Goal: Task Accomplishment & Management: Manage account settings

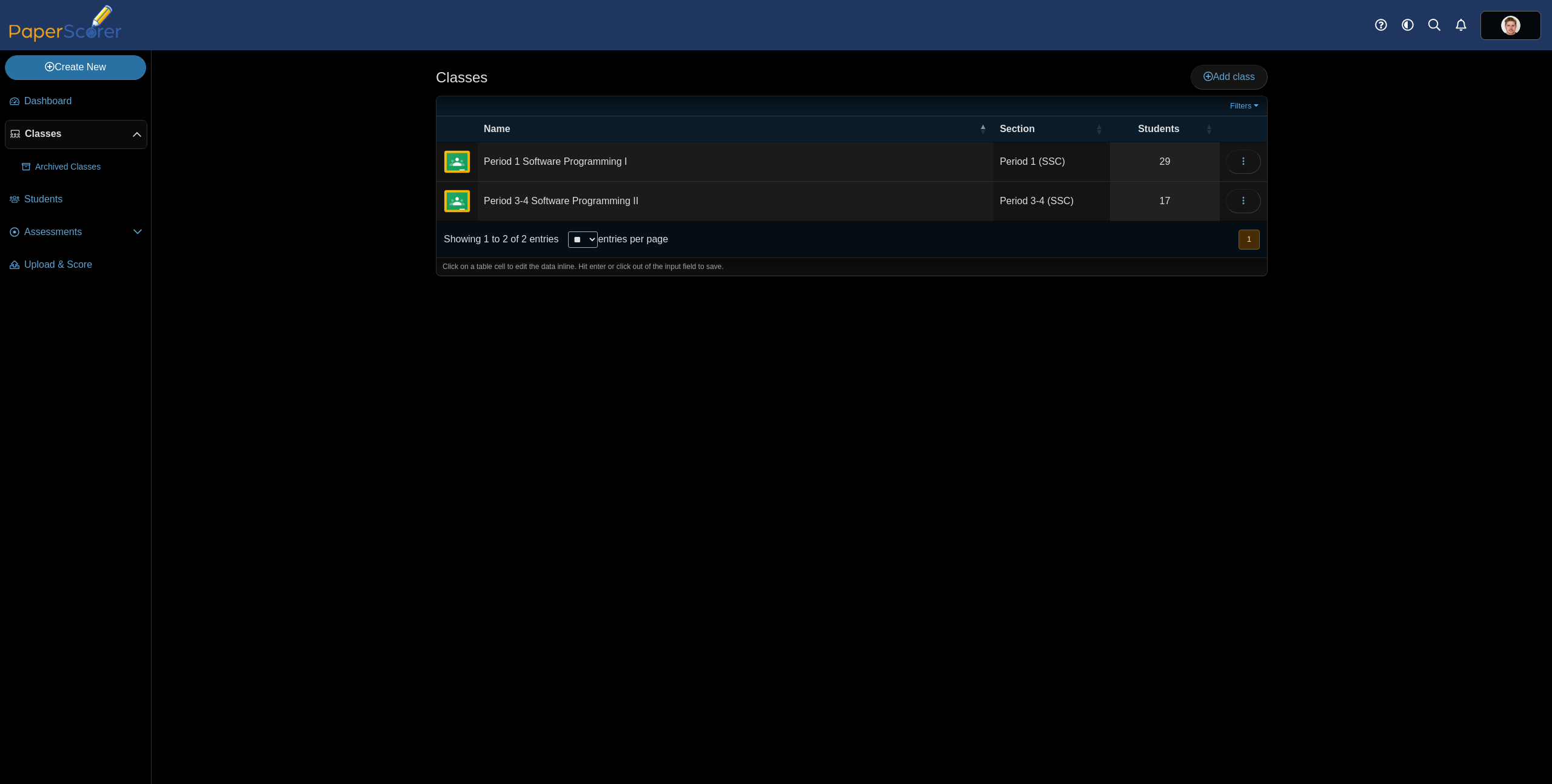
click at [605, 454] on div "Classes Add class Filters 29" at bounding box center [852, 417] width 910 height 734
click at [36, 140] on span "Classes" at bounding box center [78, 134] width 107 height 14
click at [1165, 158] on link "29" at bounding box center [1165, 162] width 110 height 39
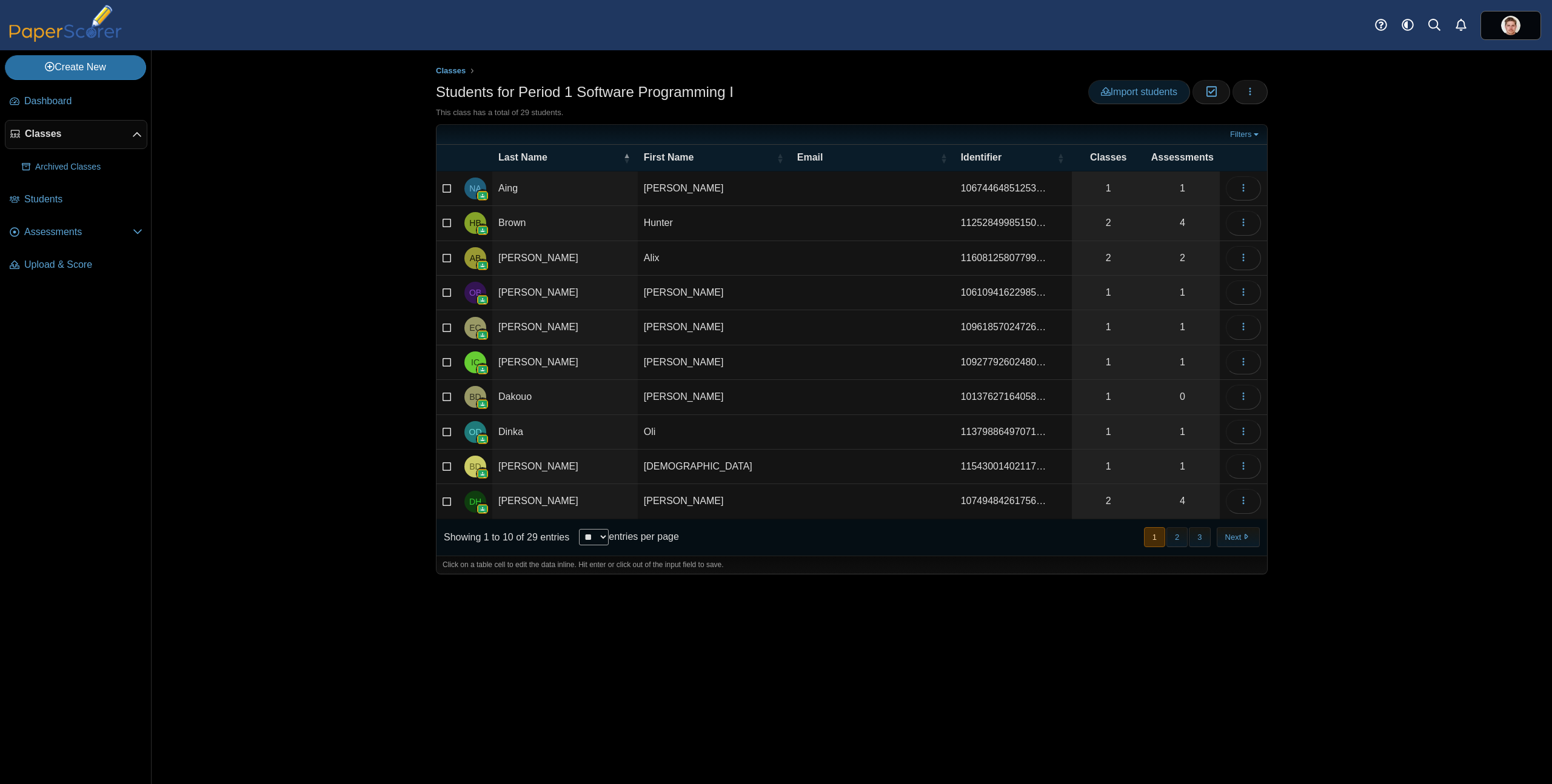
click at [1145, 92] on span "Import students" at bounding box center [1140, 92] width 77 height 11
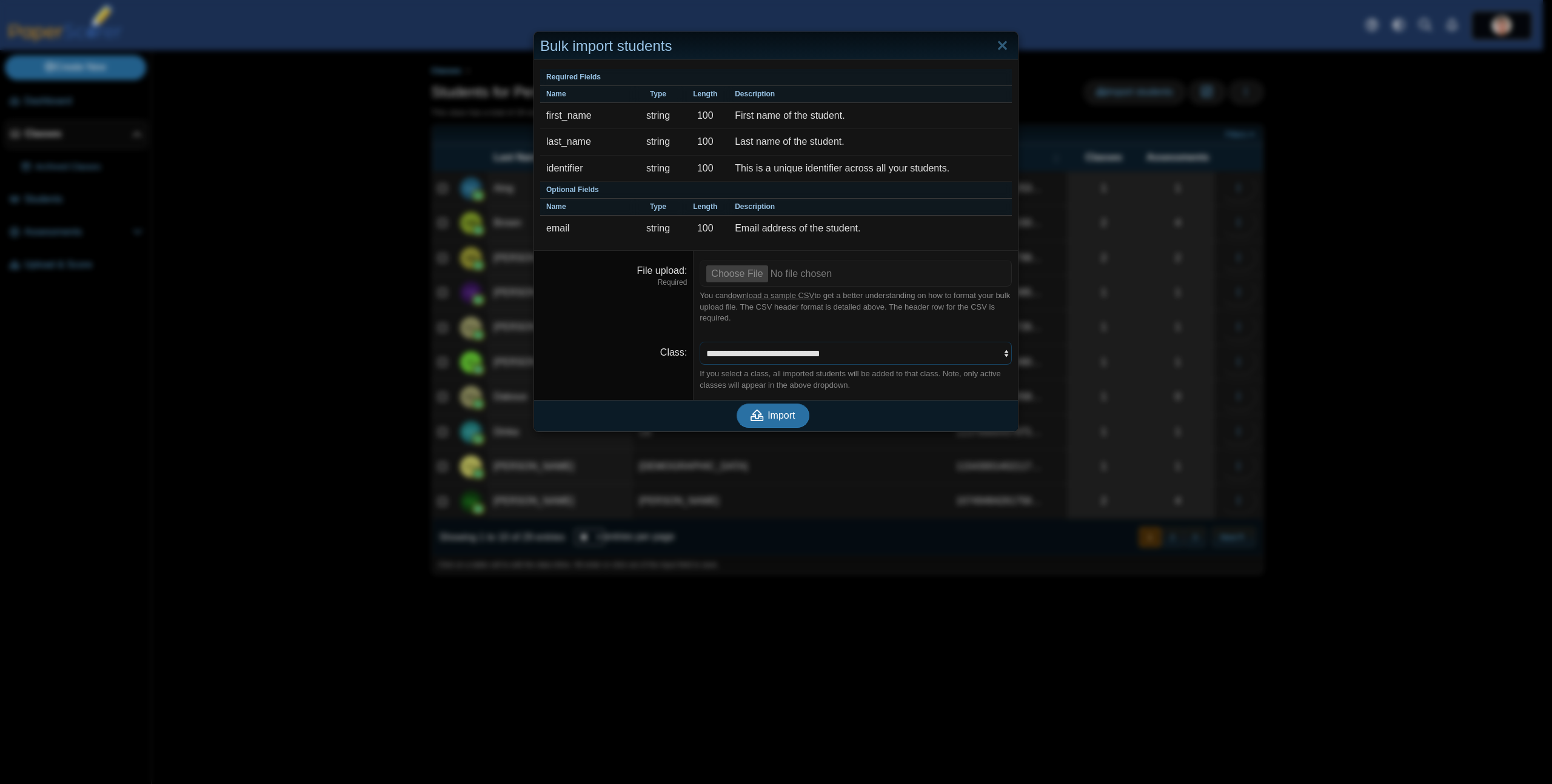
click at [855, 354] on select "**********" at bounding box center [856, 353] width 313 height 23
click at [699, 342] on select "**********" at bounding box center [856, 353] width 313 height 23
click at [595, 317] on dt "File upload Required" at bounding box center [614, 291] width 159 height 82
click at [995, 44] on link "Close" at bounding box center [1002, 46] width 19 height 20
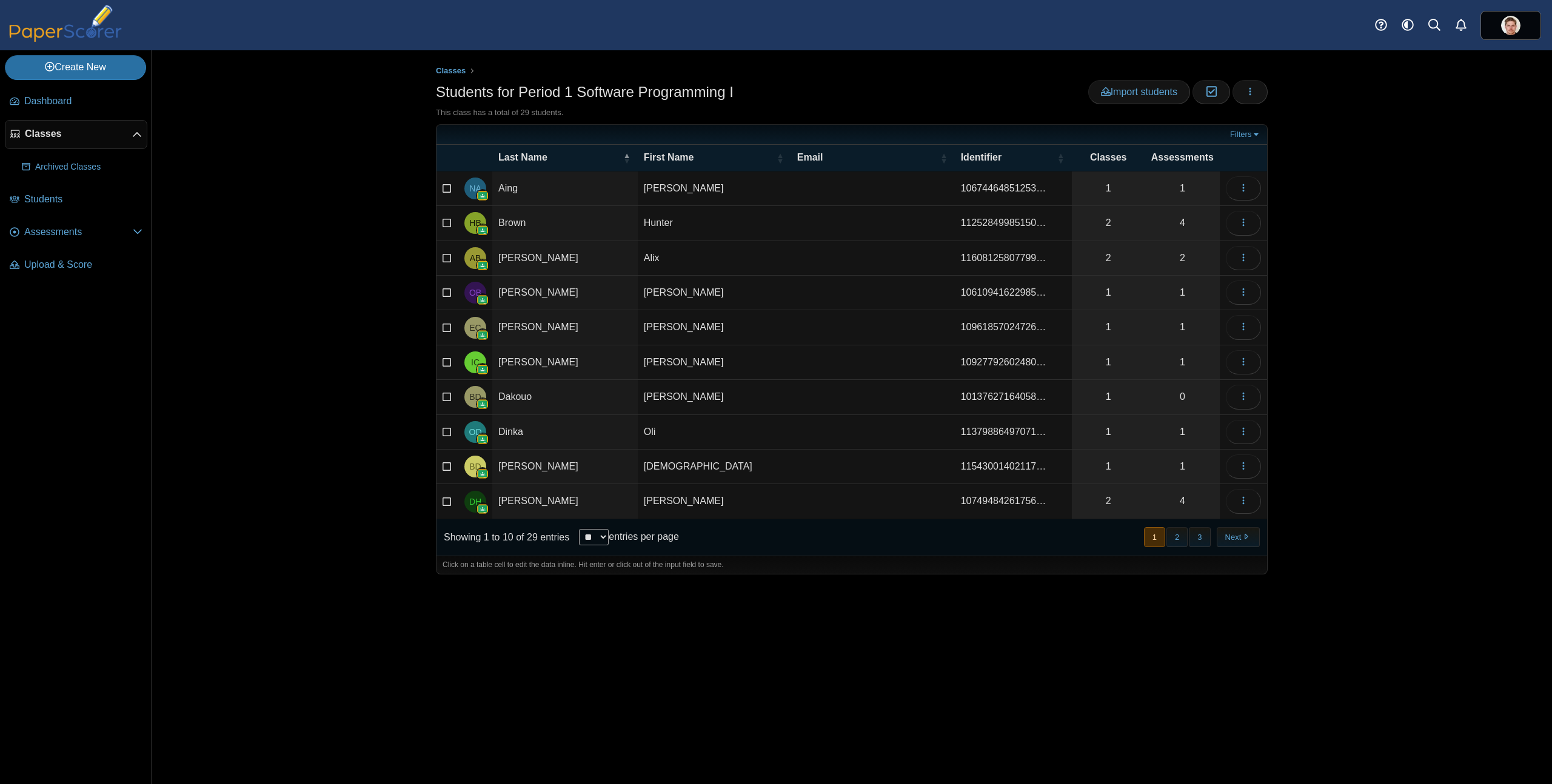
click at [1321, 235] on div "Classes Students for Period 1 Software Programming I Import students Moderation…" at bounding box center [852, 417] width 1400 height 734
click at [1256, 90] on button "button" at bounding box center [1250, 92] width 35 height 24
drag, startPoint x: 1183, startPoint y: 136, endPoint x: 1246, endPoint y: 140, distance: 63.1
click at [1183, 136] on link "Add new student" at bounding box center [1195, 137] width 146 height 18
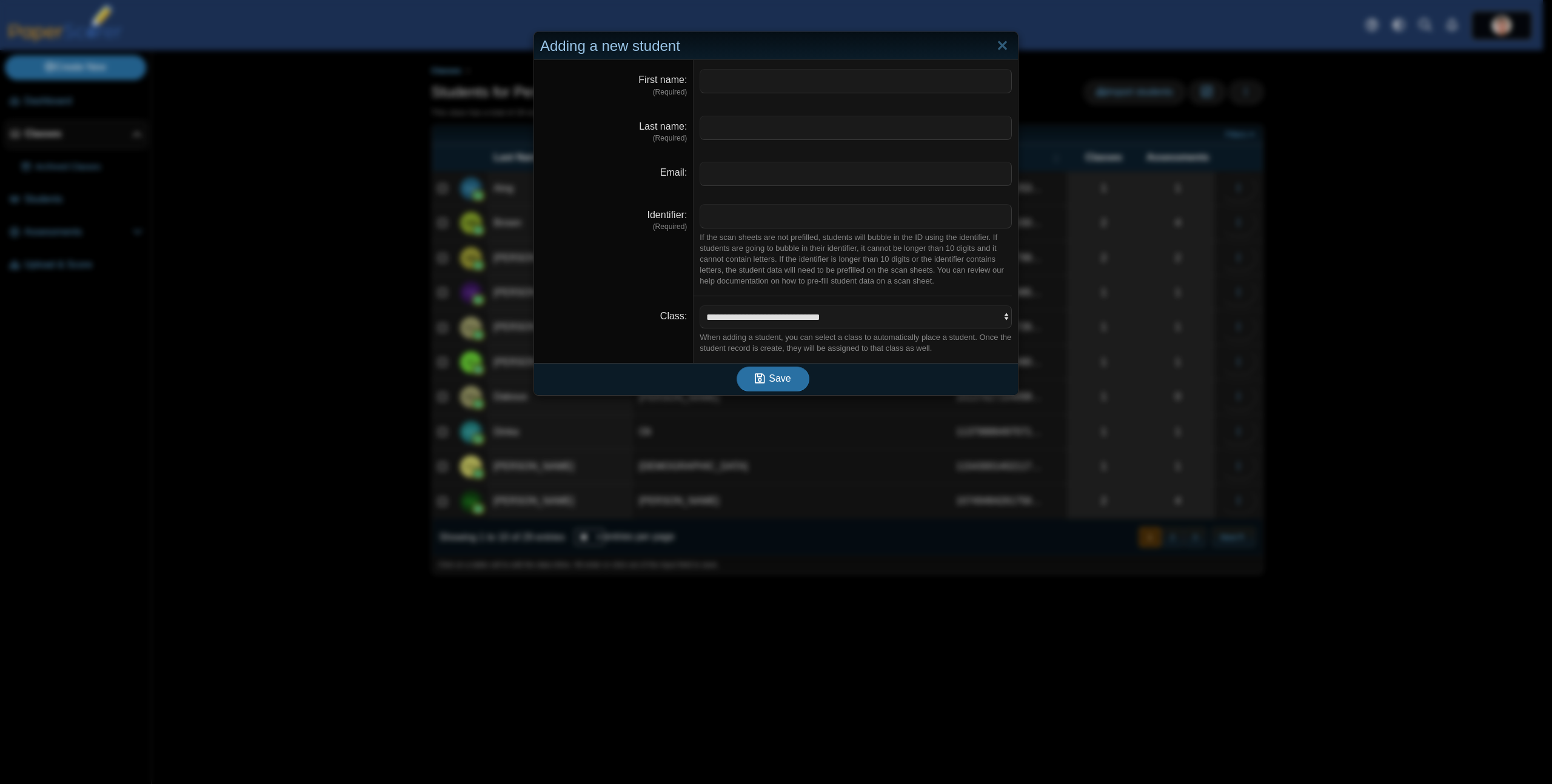
click at [998, 44] on link "Close" at bounding box center [1002, 46] width 19 height 20
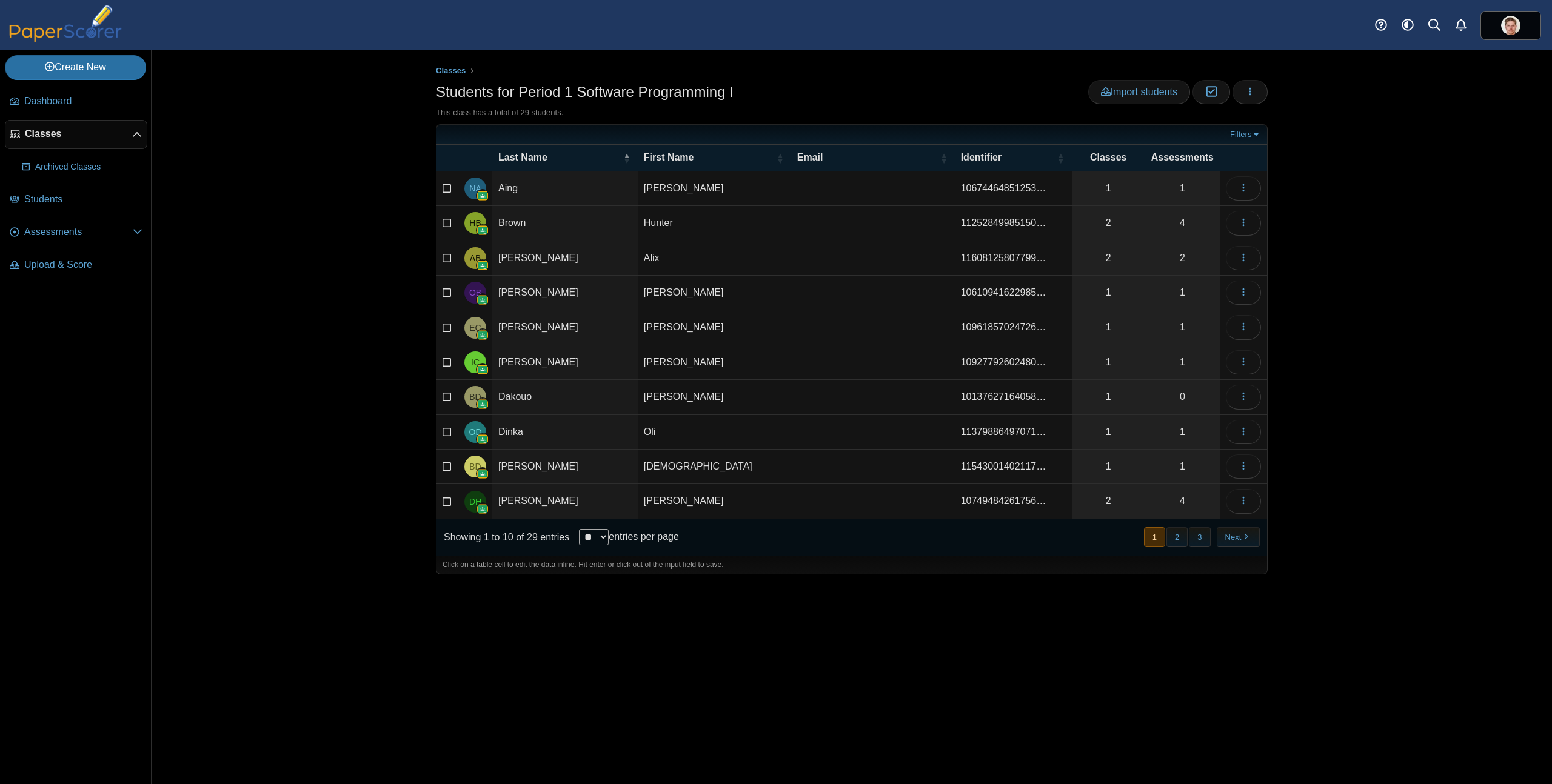
click at [340, 243] on div "Classes Students for Period 1 Software Programming I Import students Moderation…" at bounding box center [852, 417] width 1400 height 734
click at [333, 162] on div "Classes Students for Period 1 Software Programming I Import students Moderation…" at bounding box center [852, 417] width 1400 height 734
click at [1419, 155] on div "Classes Students for Period 1 Software Programming I Import students Moderation…" at bounding box center [852, 417] width 1400 height 734
click at [38, 140] on span "Classes" at bounding box center [78, 134] width 107 height 14
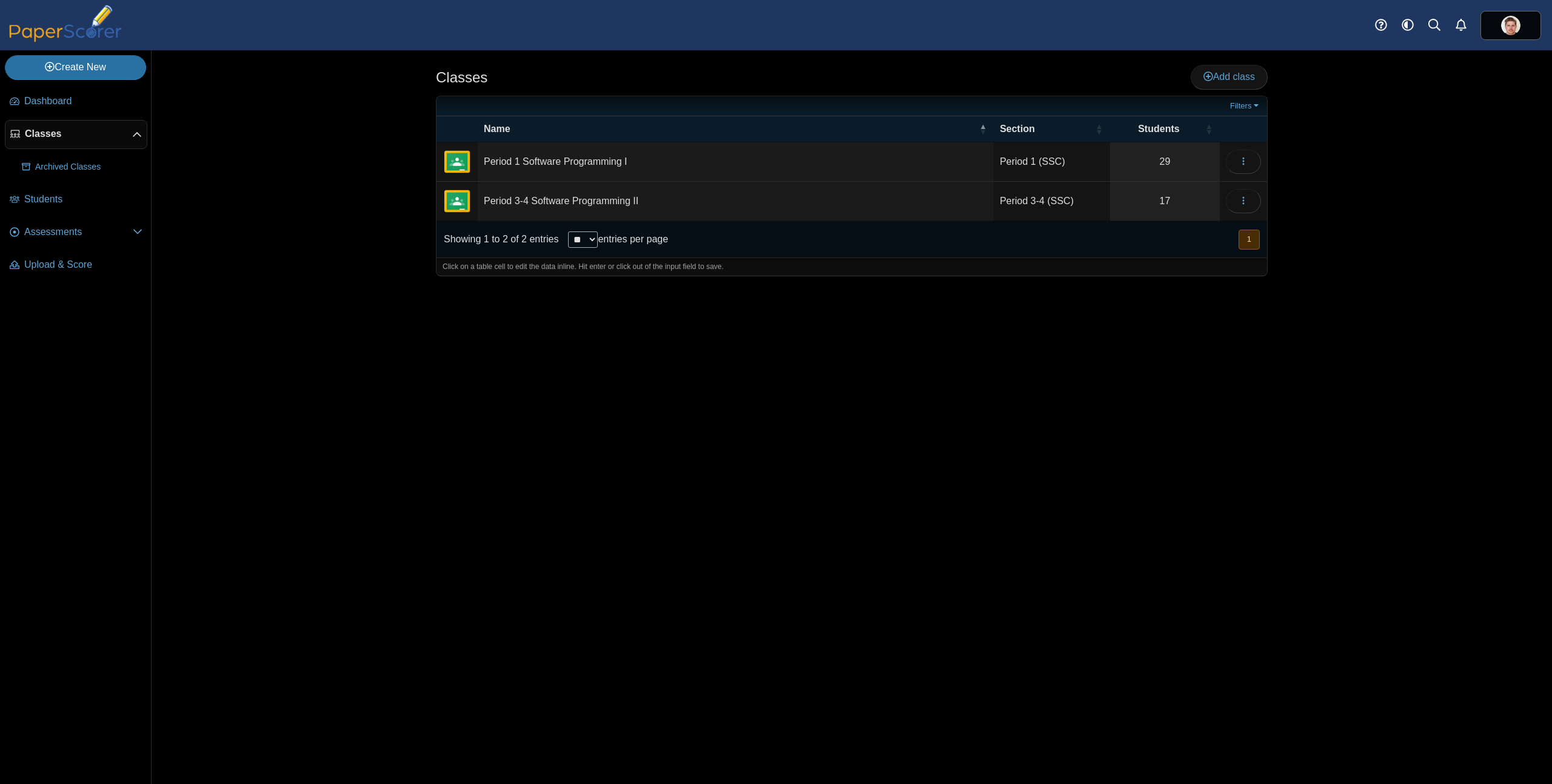
click at [251, 177] on div "Classes Add class 29" at bounding box center [852, 417] width 1400 height 734
click at [187, 141] on div "Classes Add class 29" at bounding box center [852, 417] width 1400 height 734
click at [95, 65] on link "Create New" at bounding box center [75, 67] width 141 height 24
click at [48, 99] on link "Class" at bounding box center [77, 95] width 146 height 18
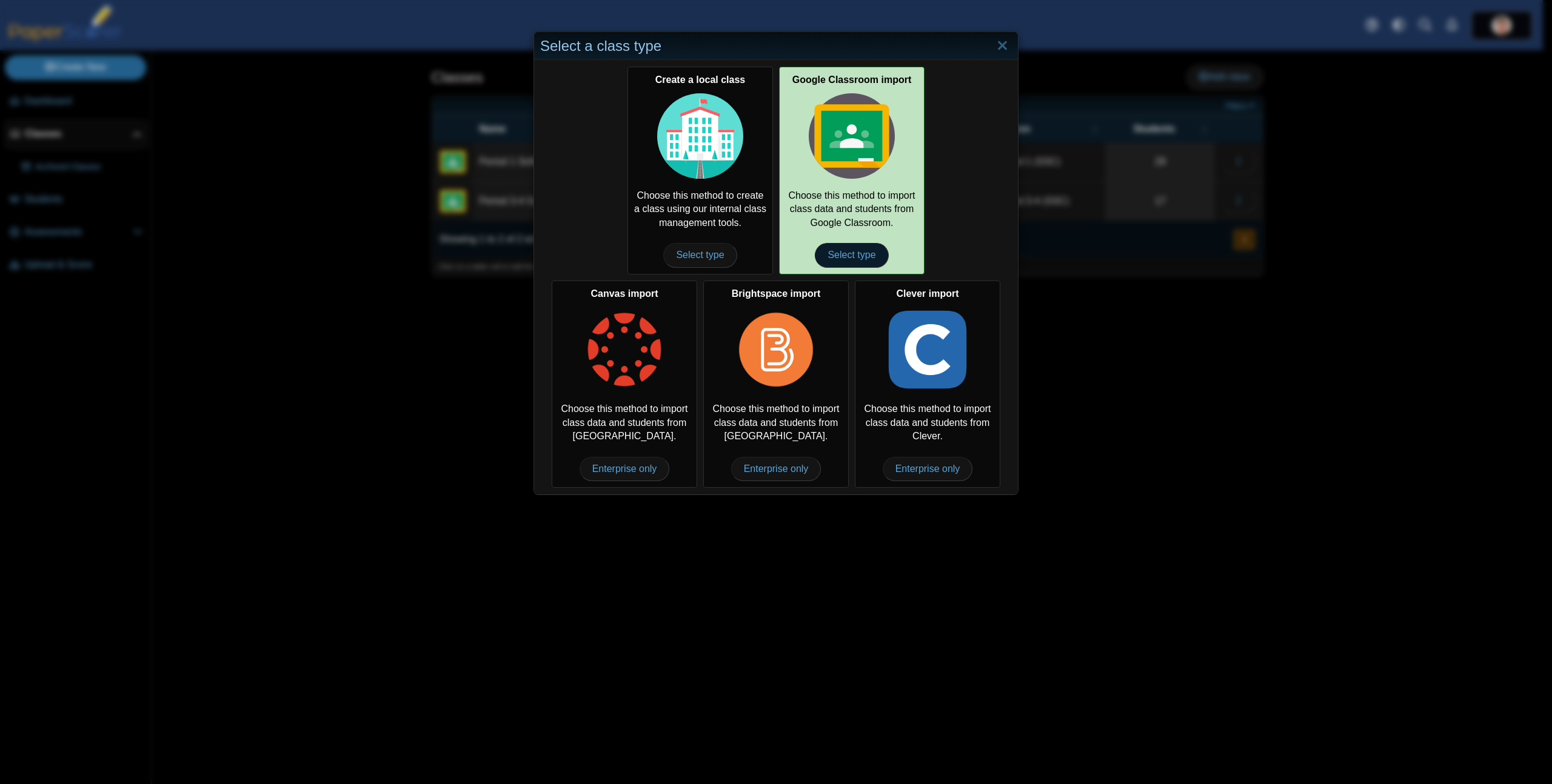
click at [863, 256] on span "Select type" at bounding box center [852, 255] width 74 height 24
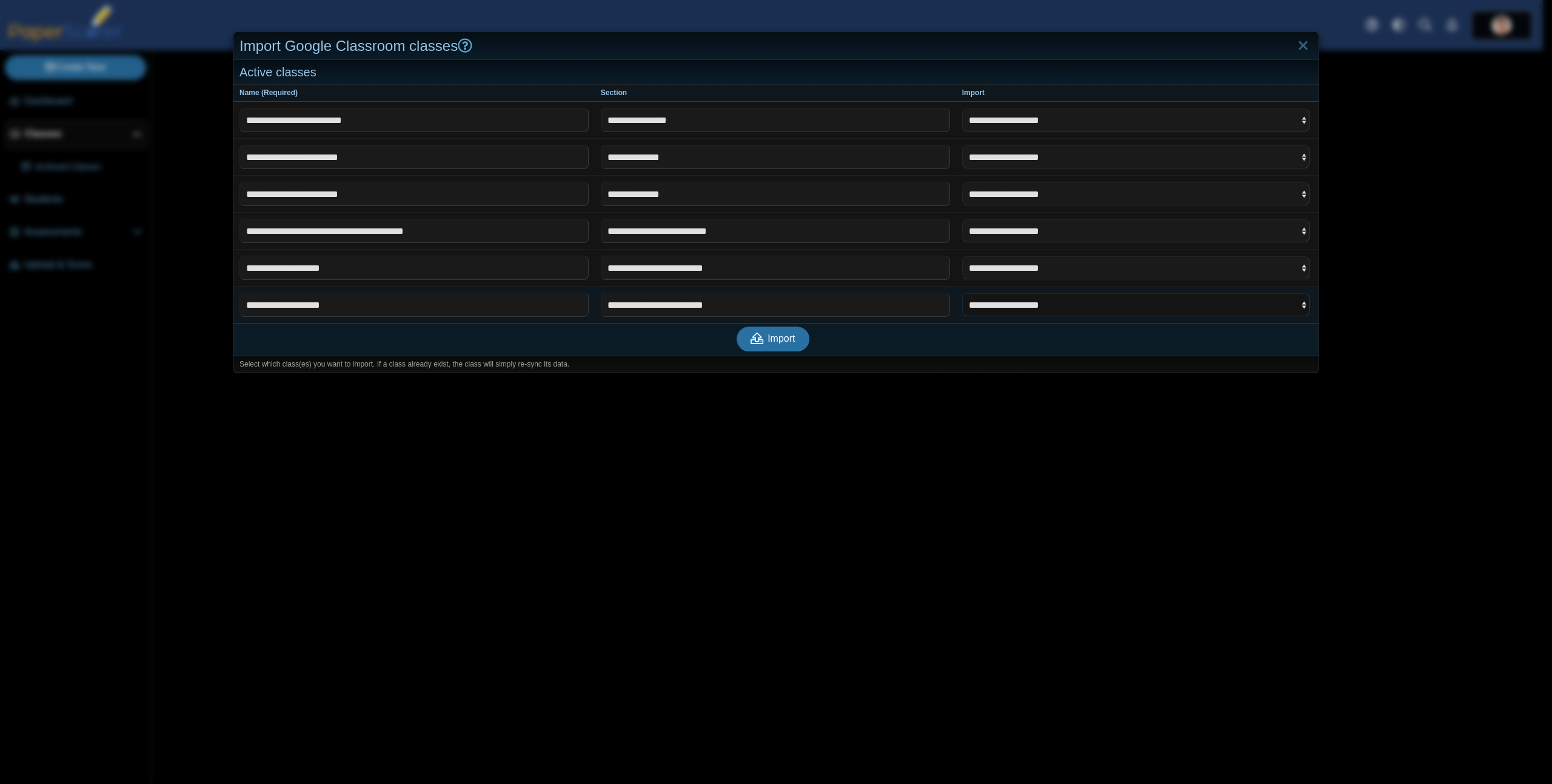
click at [1177, 315] on select "**********" at bounding box center [1136, 305] width 347 height 23
select select "**********"
click at [962, 294] on select "**********" at bounding box center [1136, 305] width 347 height 23
click at [784, 342] on span "Import" at bounding box center [781, 339] width 27 height 11
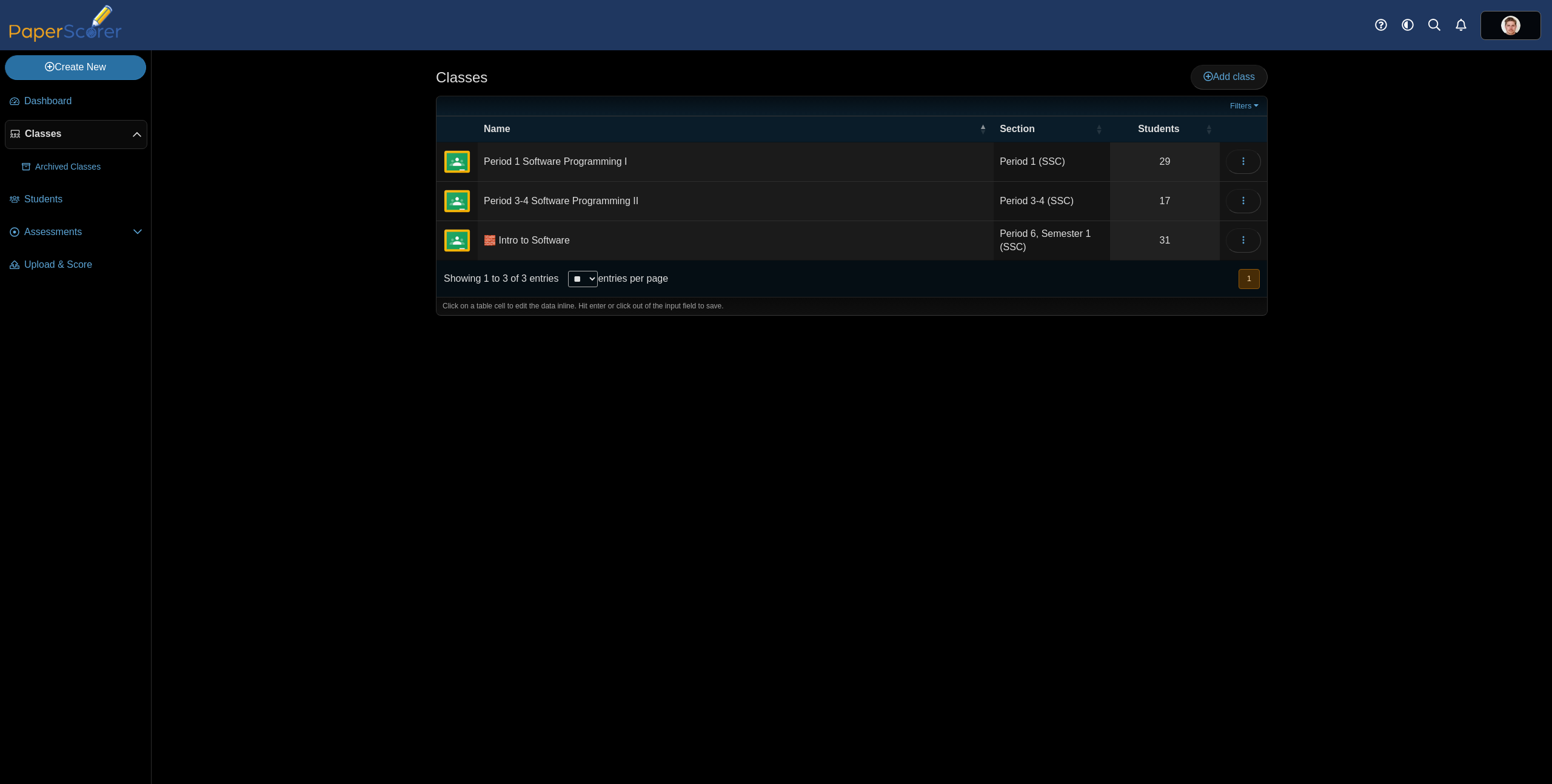
click at [528, 238] on td "🧱 Intro to Software" at bounding box center [735, 241] width 516 height 39
click at [492, 240] on input "**********" at bounding box center [735, 240] width 504 height 24
click at [631, 240] on input "**********" at bounding box center [735, 240] width 504 height 24
type input "**********"
click at [1149, 517] on div "Classes Add class Filters 29" at bounding box center [852, 417] width 910 height 734
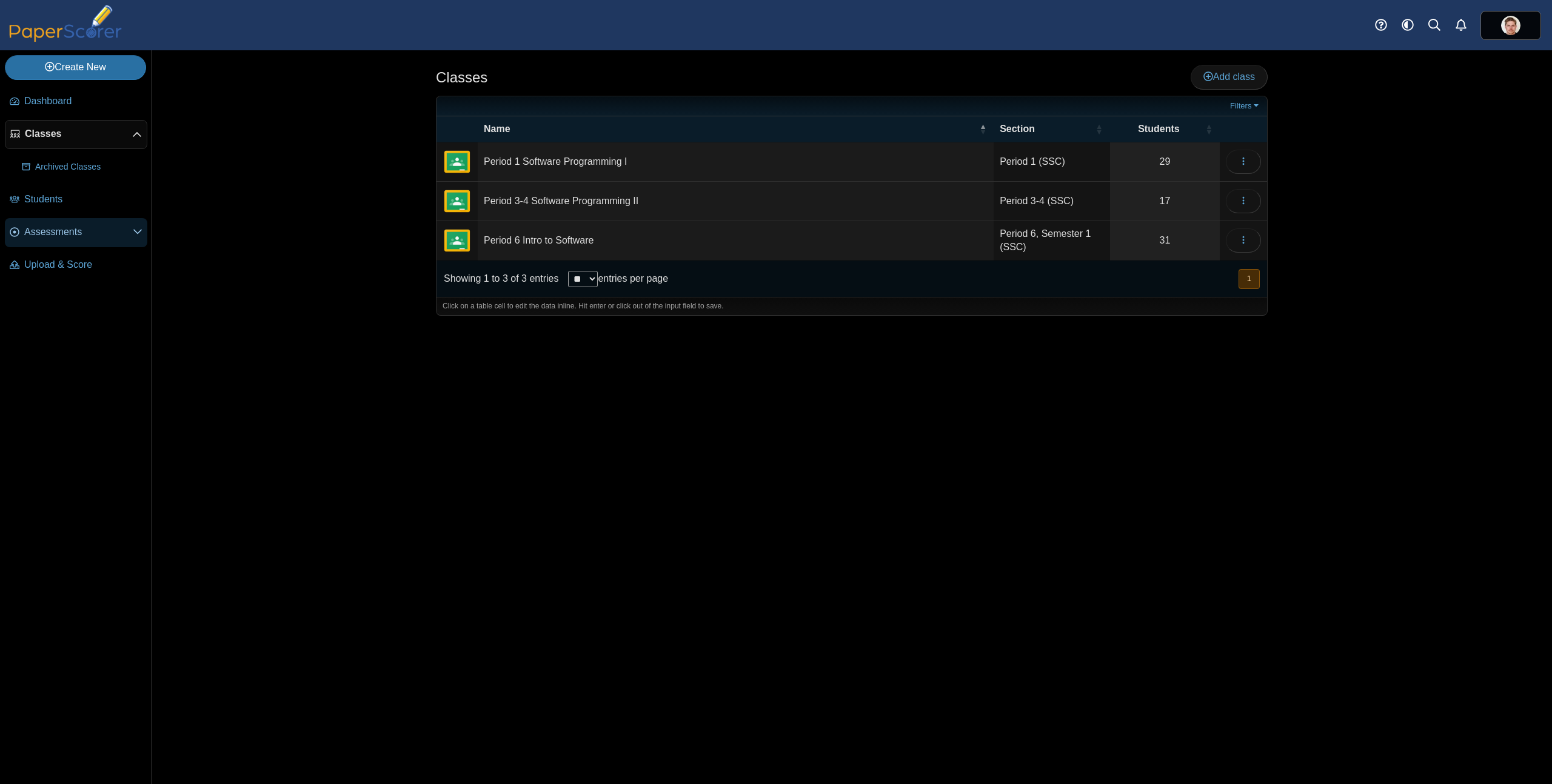
click at [75, 228] on span "Assessments" at bounding box center [78, 232] width 108 height 14
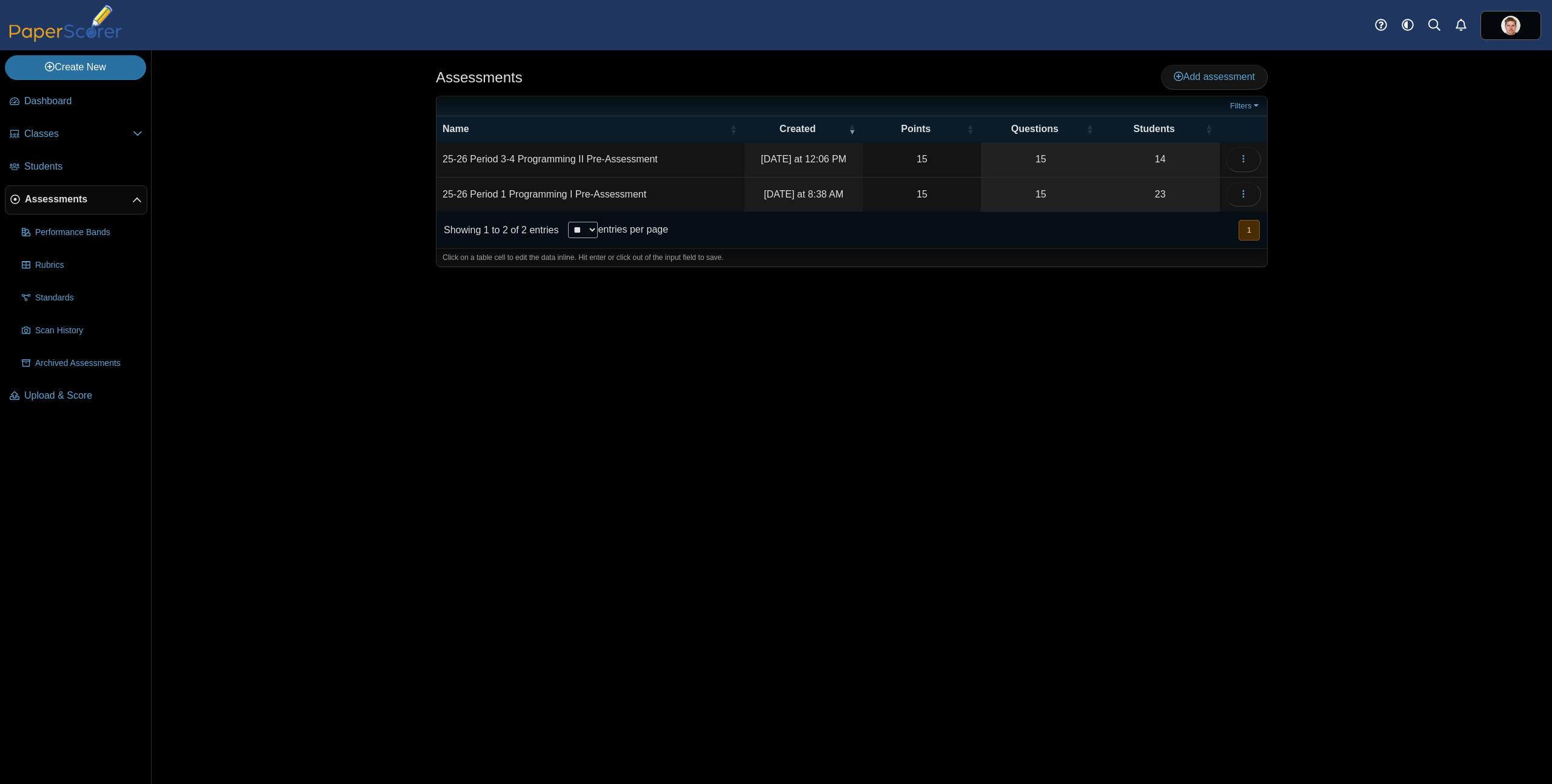
click at [515, 193] on td "25-26 Period 1 Programming I Pre-Assessment" at bounding box center [590, 194] width 308 height 35
drag, startPoint x: 659, startPoint y: 194, endPoint x: 224, endPoint y: 179, distance: 435.3
click at [266, 181] on div "Assessments Add assessment Filters" at bounding box center [852, 417] width 1400 height 734
click at [304, 255] on div "Assessments Add assessment Filters" at bounding box center [852, 417] width 1400 height 734
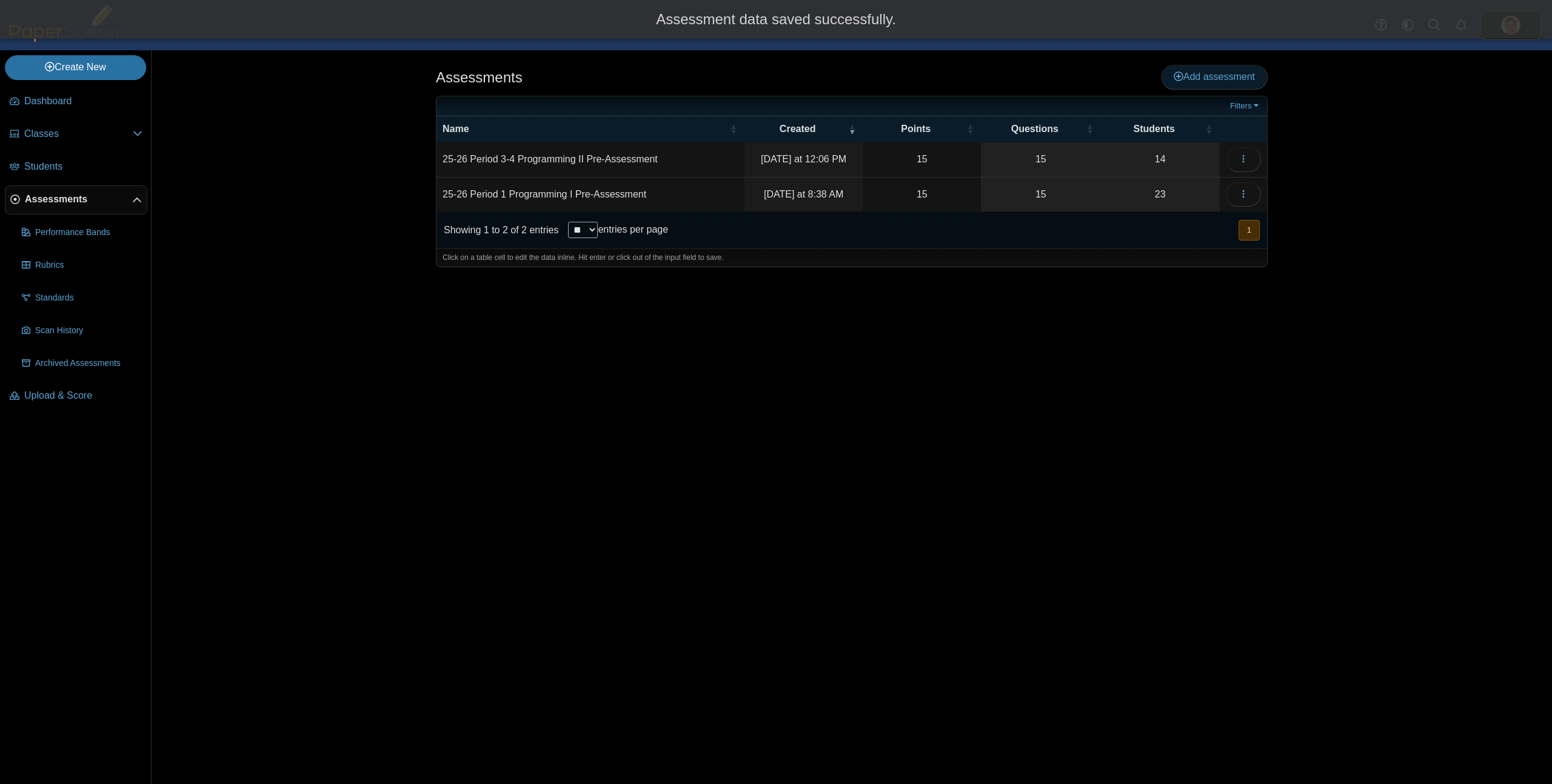
click at [1225, 82] on span "Add assessment" at bounding box center [1215, 77] width 81 height 11
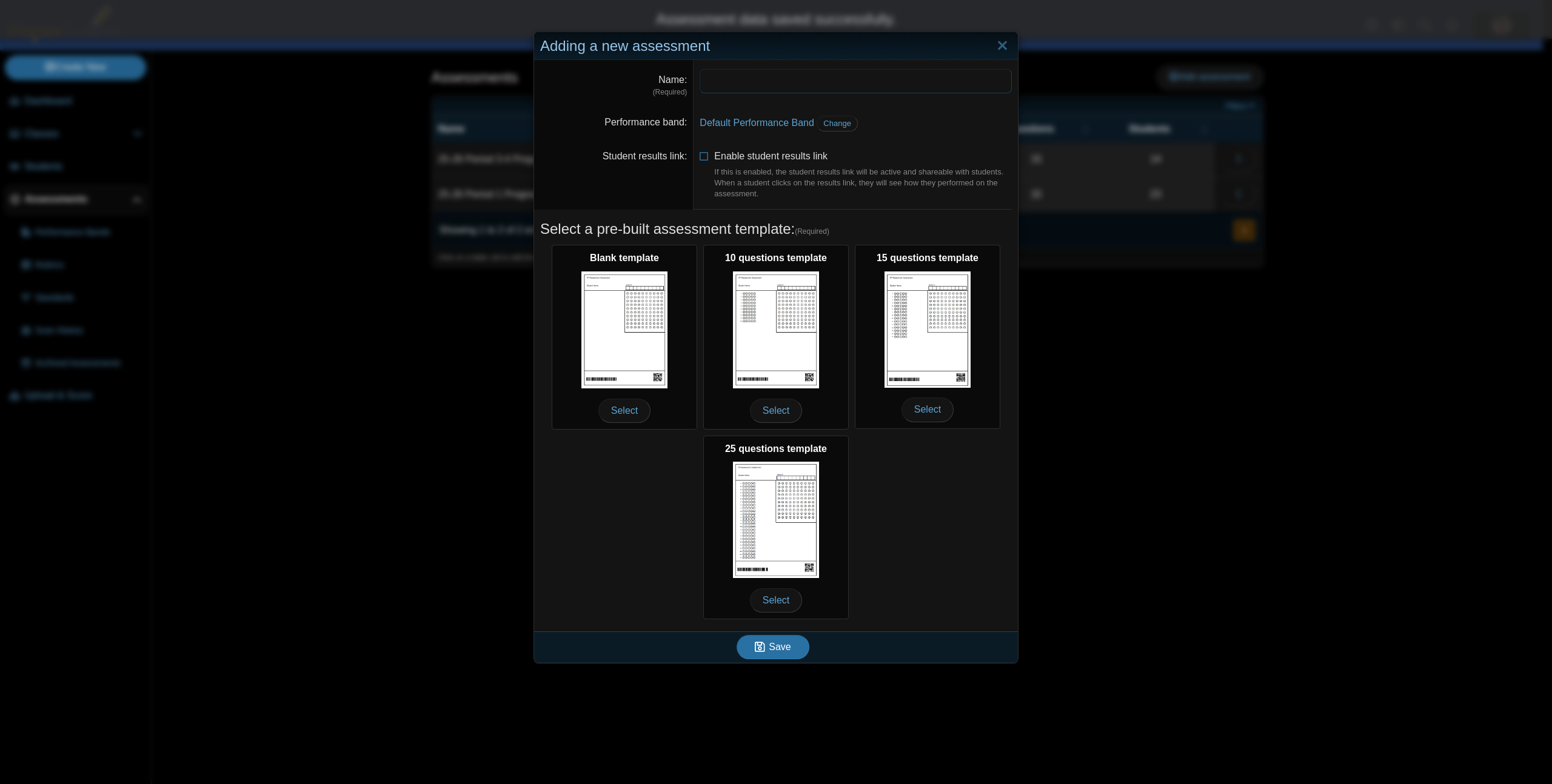
paste input "**********"
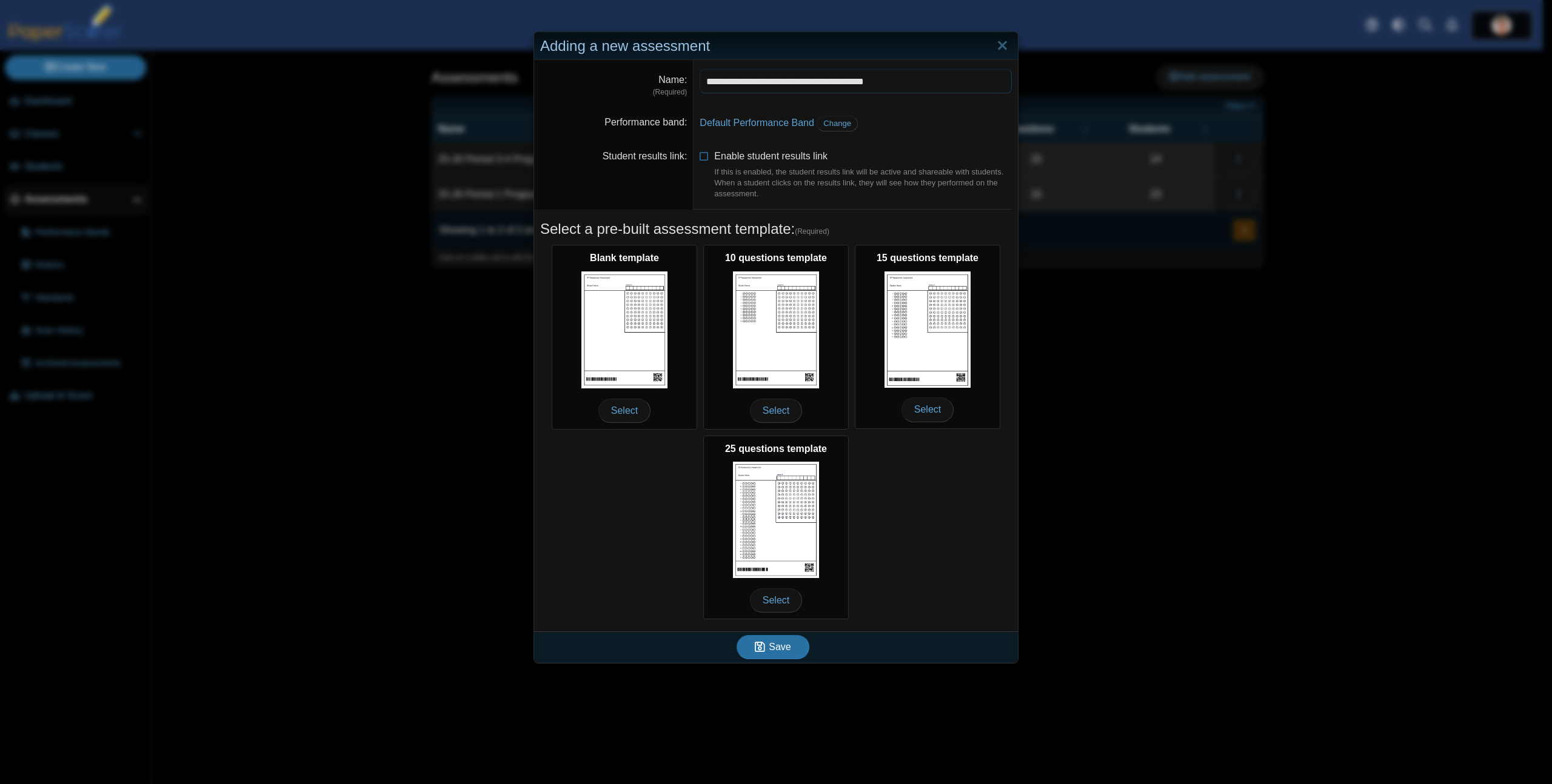
click at [765, 83] on input "**********" at bounding box center [856, 81] width 313 height 24
drag, startPoint x: 829, startPoint y: 83, endPoint x: 768, endPoint y: 83, distance: 61.0
click at [768, 83] on input "**********" at bounding box center [856, 81] width 313 height 24
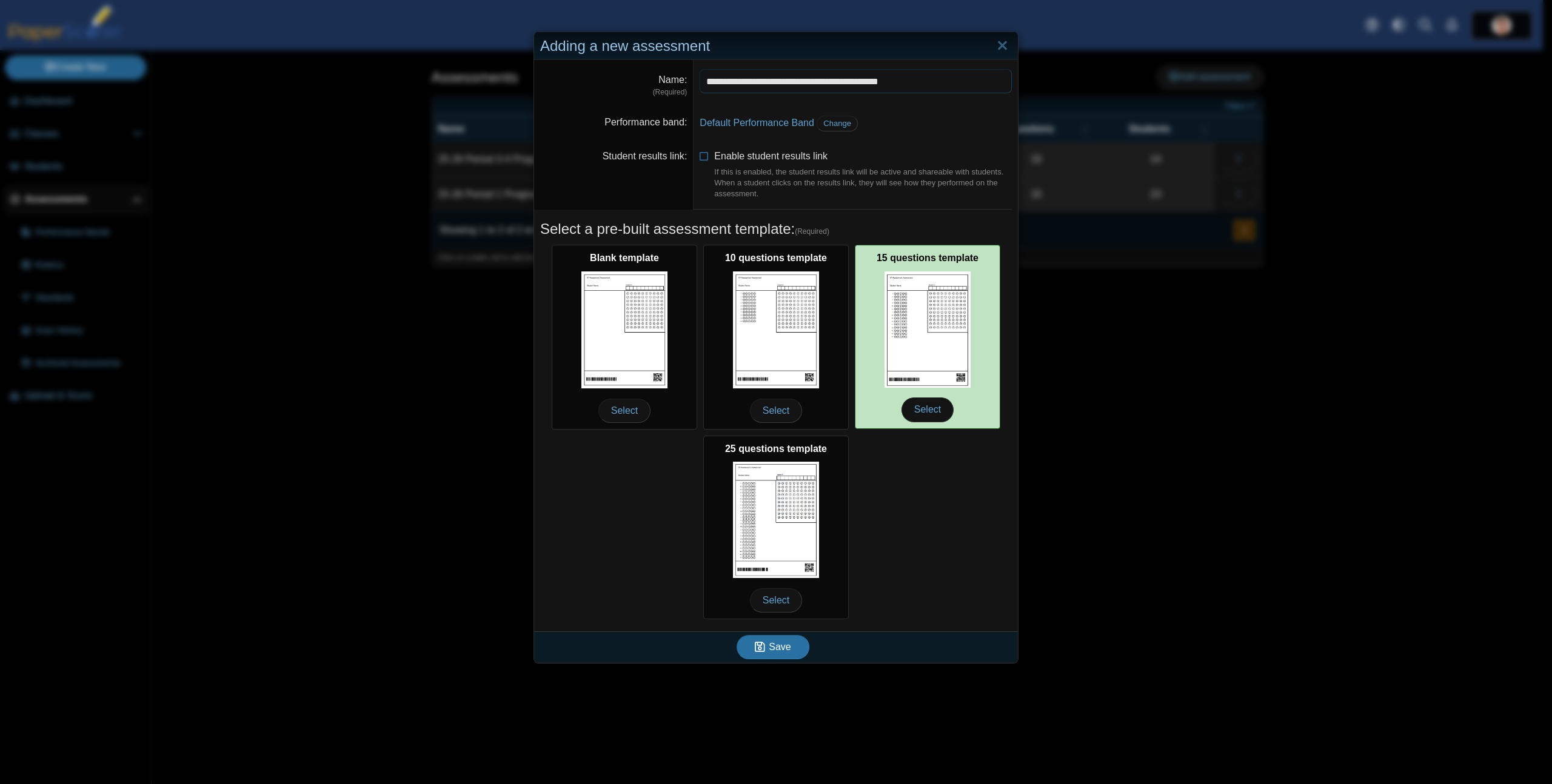
type input "**********"
click at [918, 324] on img at bounding box center [928, 330] width 86 height 116
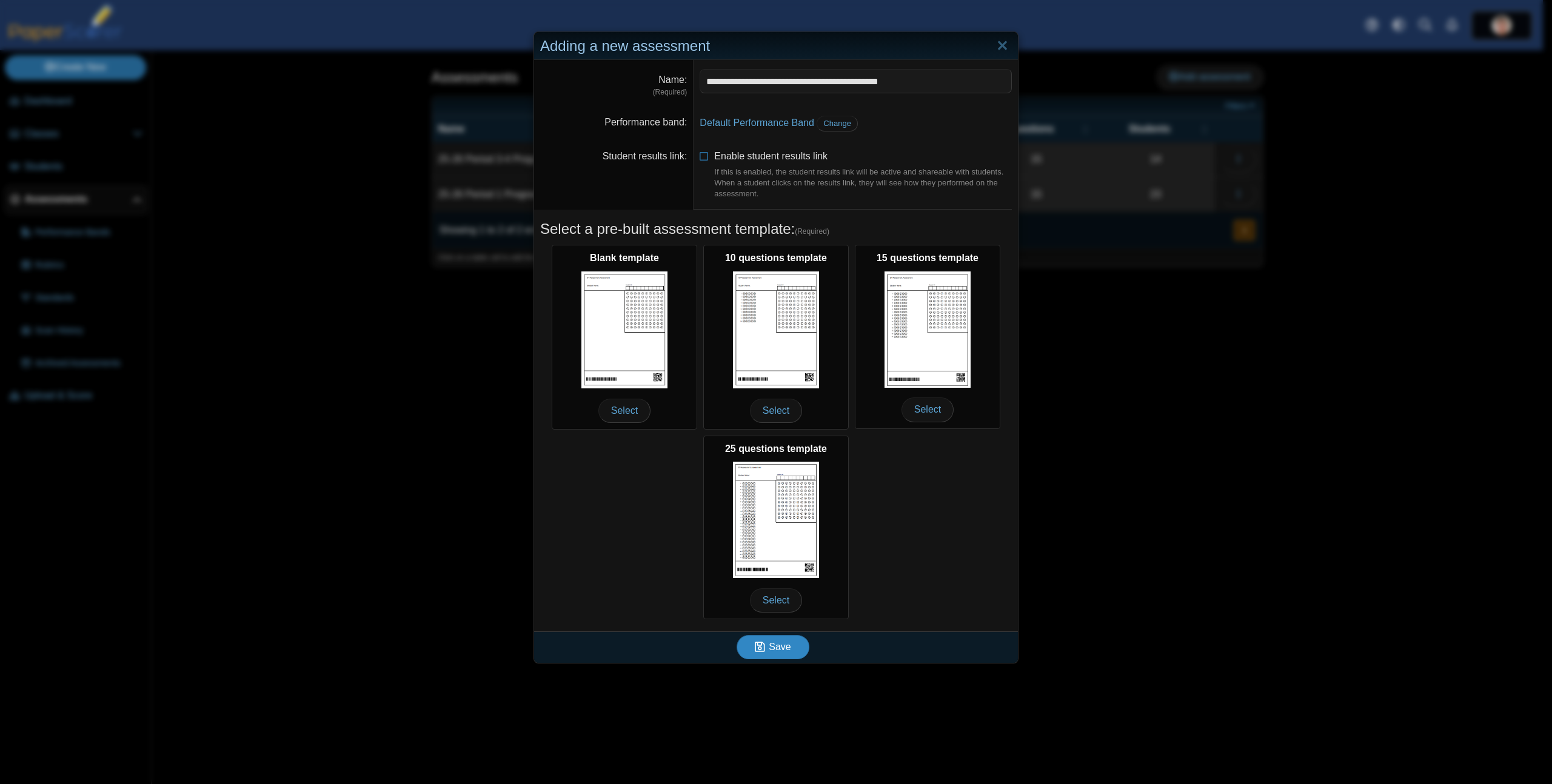
click at [759, 647] on icon "submit" at bounding box center [760, 647] width 11 height 11
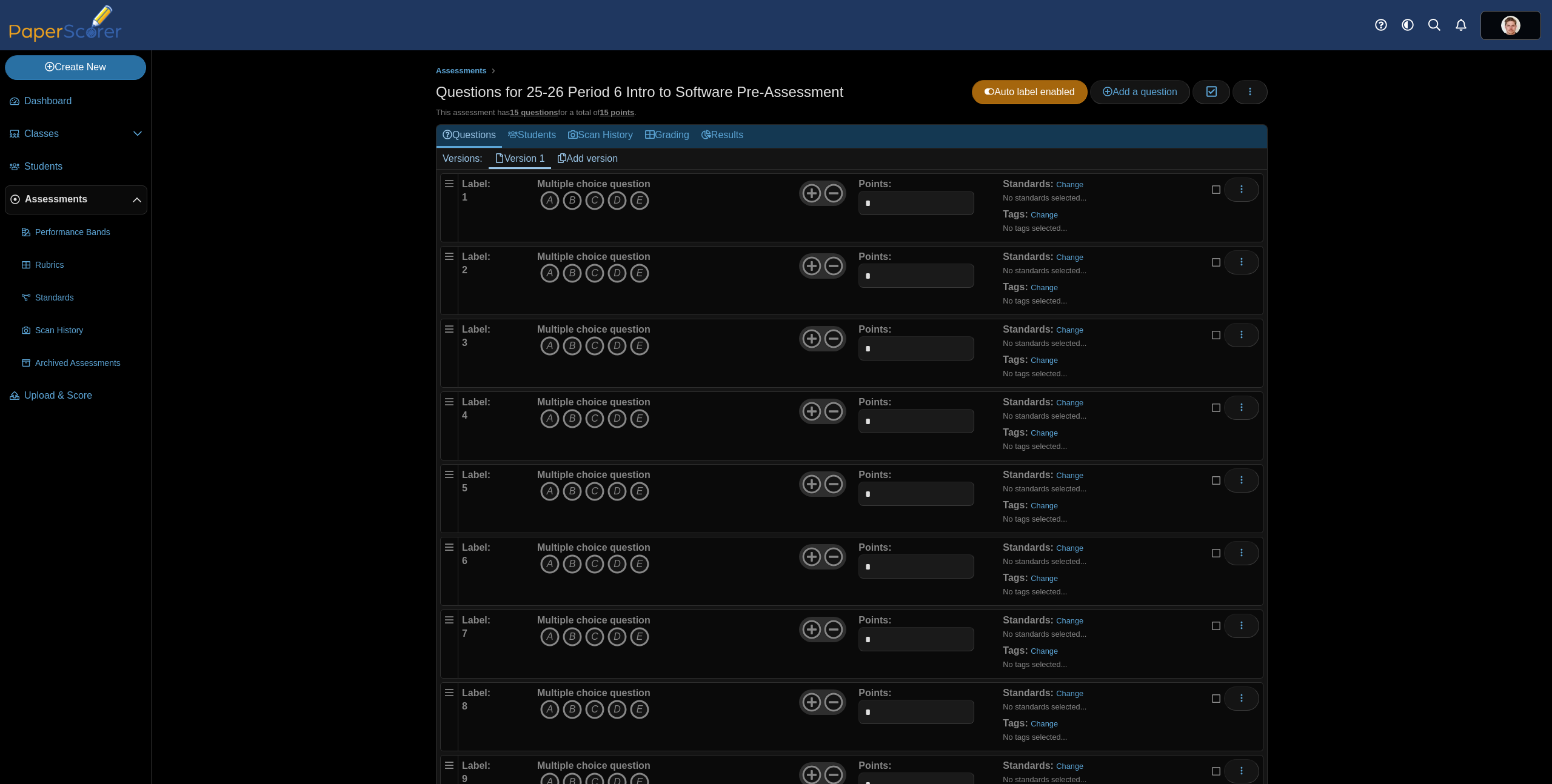
click at [569, 203] on icon "B" at bounding box center [572, 201] width 20 height 20
click at [830, 192] on use at bounding box center [834, 193] width 19 height 19
click at [617, 273] on icon "D" at bounding box center [617, 273] width 20 height 20
click at [832, 264] on icon at bounding box center [834, 266] width 20 height 20
click at [616, 348] on icon "D" at bounding box center [617, 346] width 20 height 20
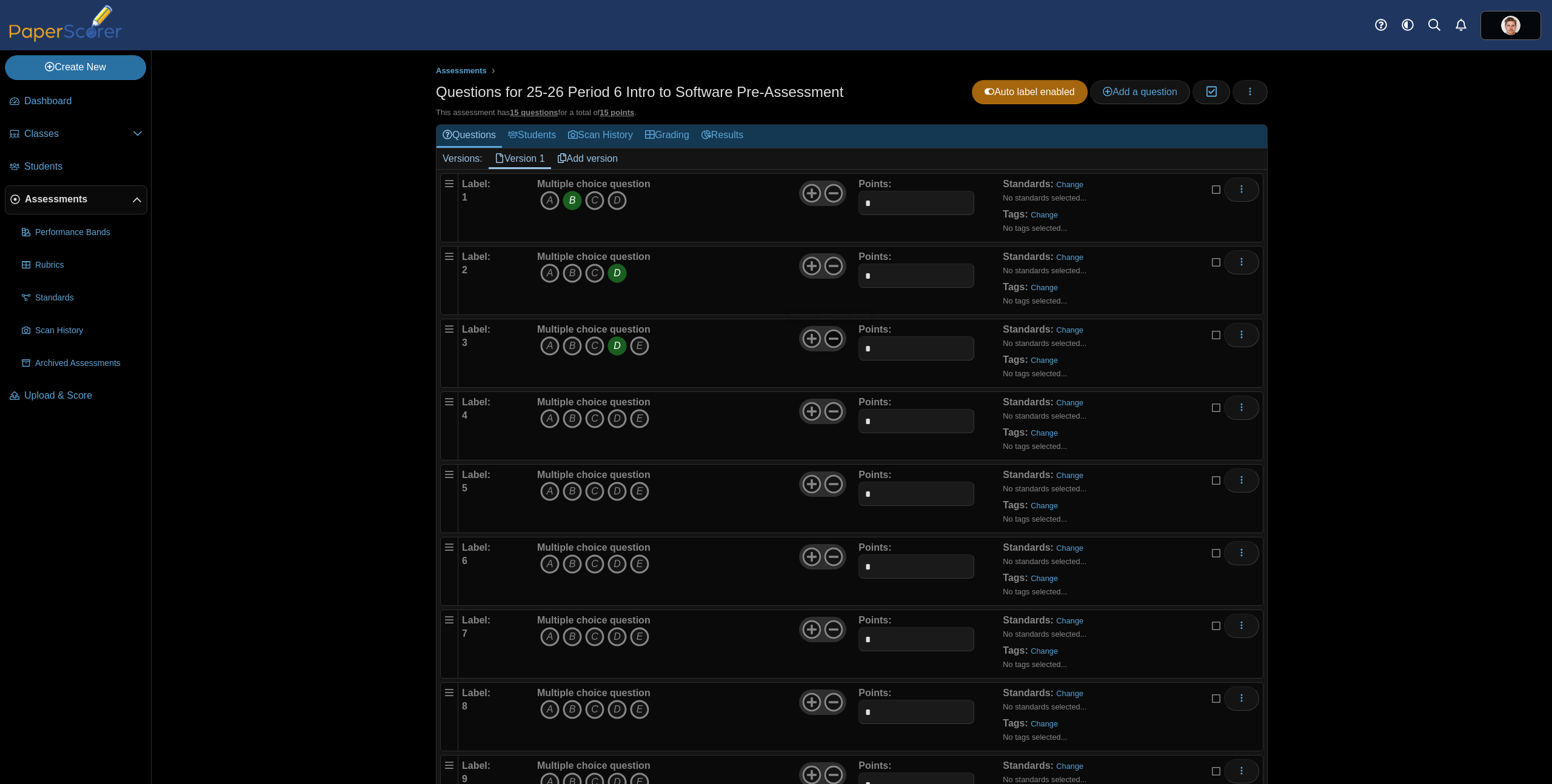
click at [829, 343] on icon at bounding box center [834, 339] width 20 height 20
click at [548, 421] on icon "A" at bounding box center [550, 419] width 20 height 20
click at [835, 410] on icon at bounding box center [834, 412] width 20 height 20
click at [572, 489] on icon "B" at bounding box center [572, 492] width 20 height 20
click at [829, 488] on icon at bounding box center [834, 484] width 20 height 20
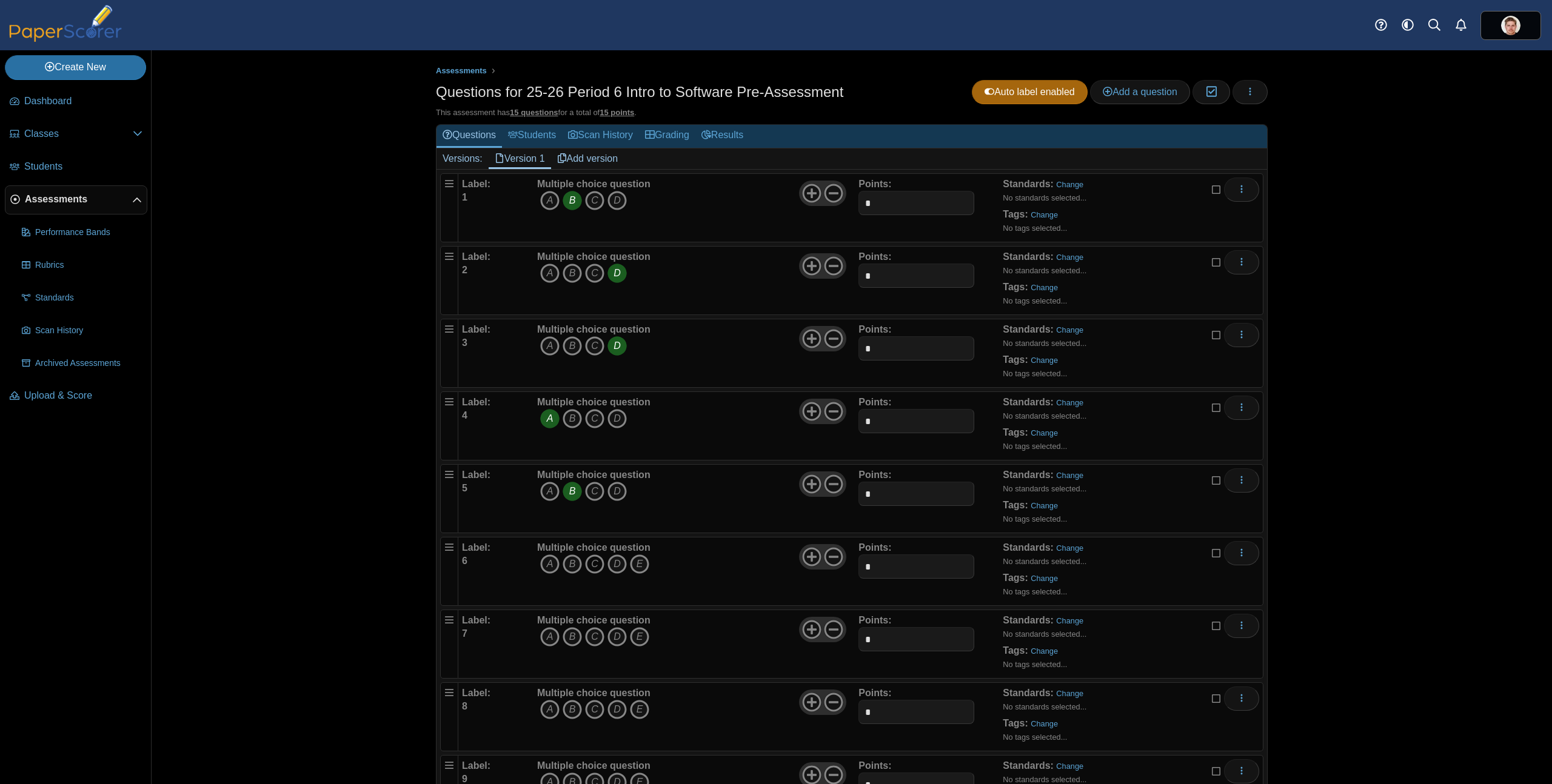
drag, startPoint x: 590, startPoint y: 564, endPoint x: 596, endPoint y: 565, distance: 6.1
click at [591, 565] on icon "C" at bounding box center [595, 565] width 20 height 20
click at [832, 557] on use at bounding box center [834, 557] width 19 height 19
click at [599, 640] on icon "C" at bounding box center [595, 637] width 20 height 20
click at [832, 630] on icon at bounding box center [834, 630] width 20 height 20
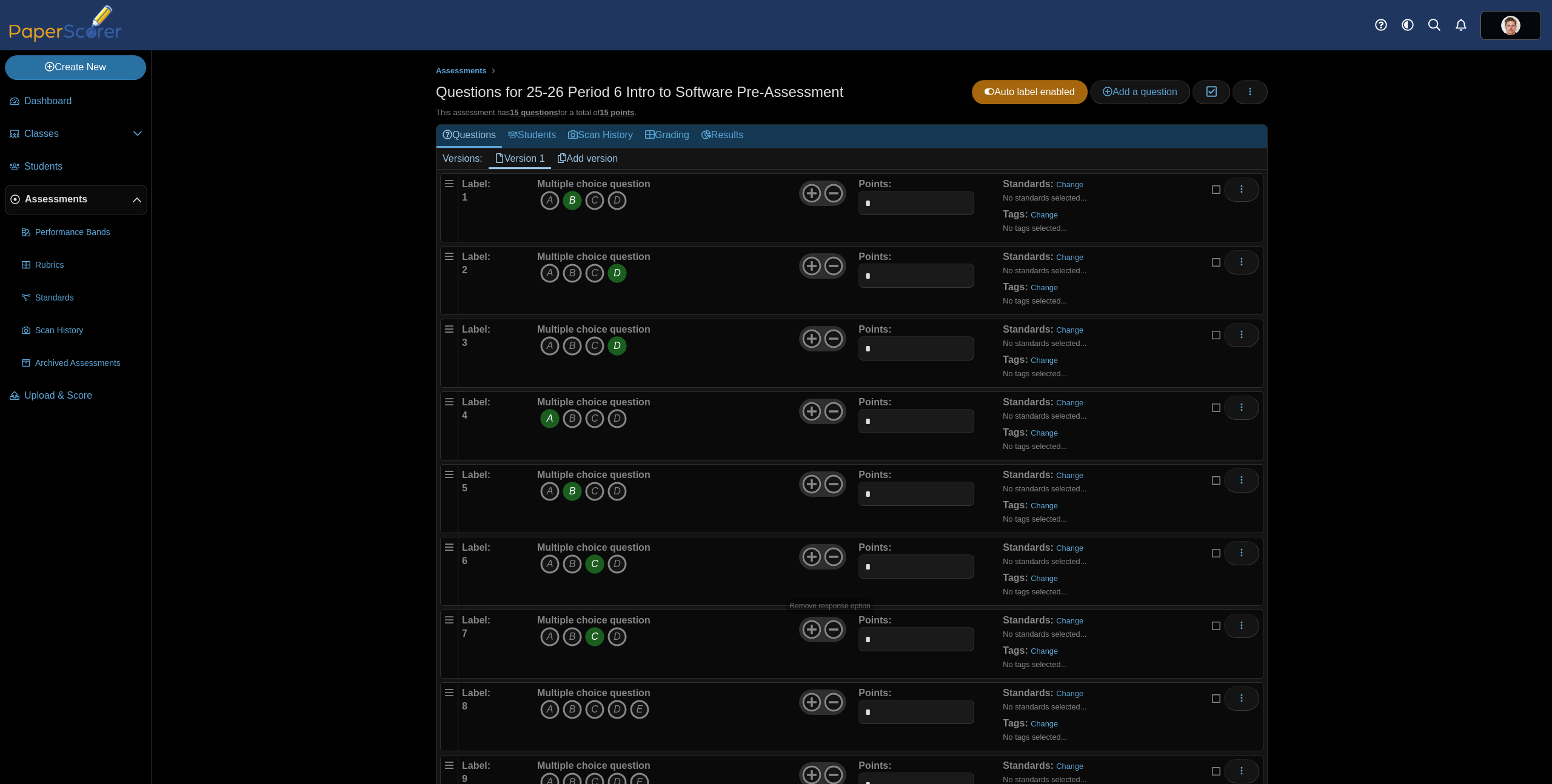
scroll to position [84, 0]
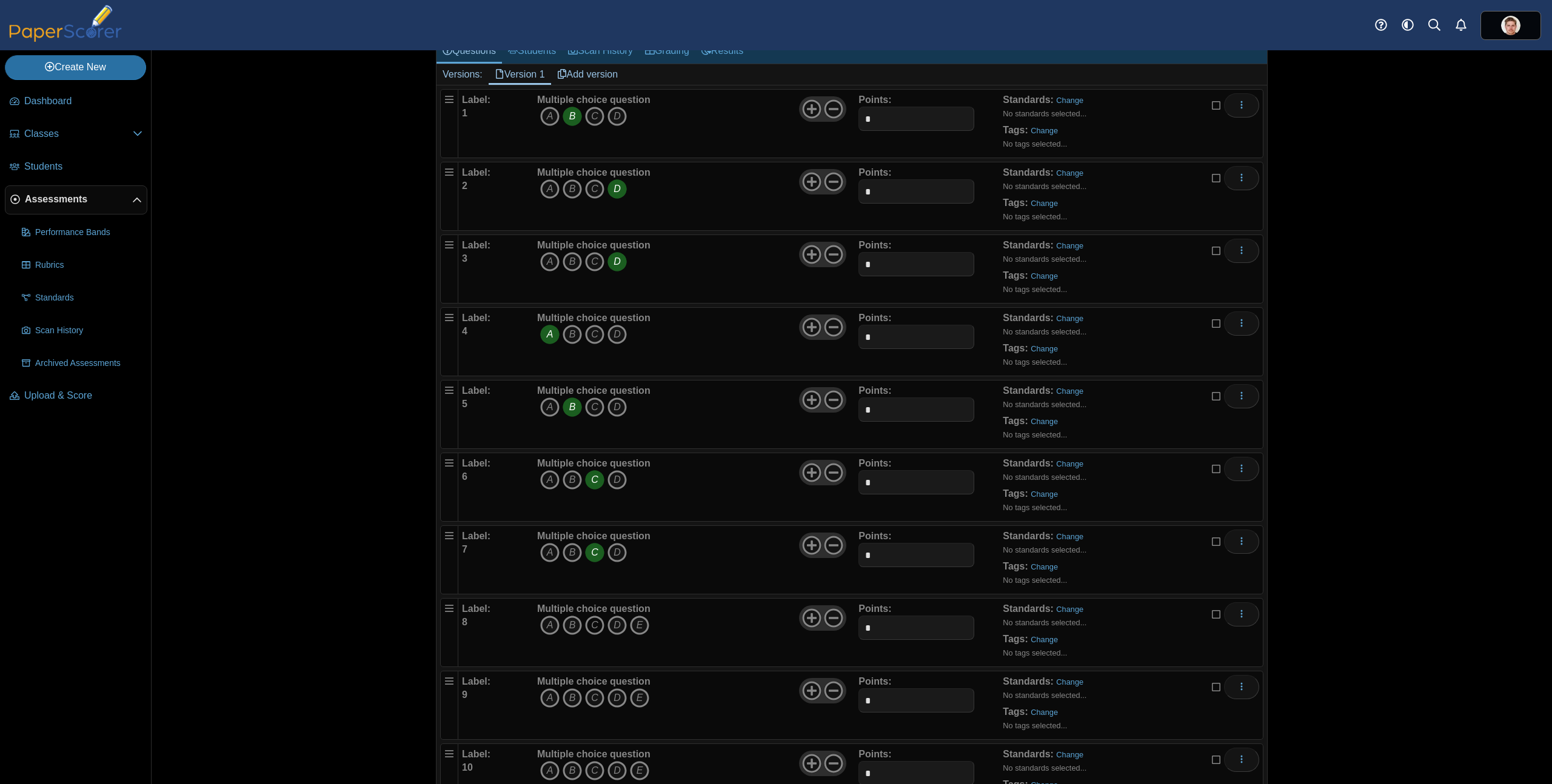
click at [589, 628] on icon "C" at bounding box center [595, 626] width 20 height 20
click at [831, 617] on use at bounding box center [834, 618] width 19 height 19
click at [549, 695] on icon "A" at bounding box center [550, 698] width 20 height 20
click at [835, 691] on icon at bounding box center [834, 691] width 20 height 20
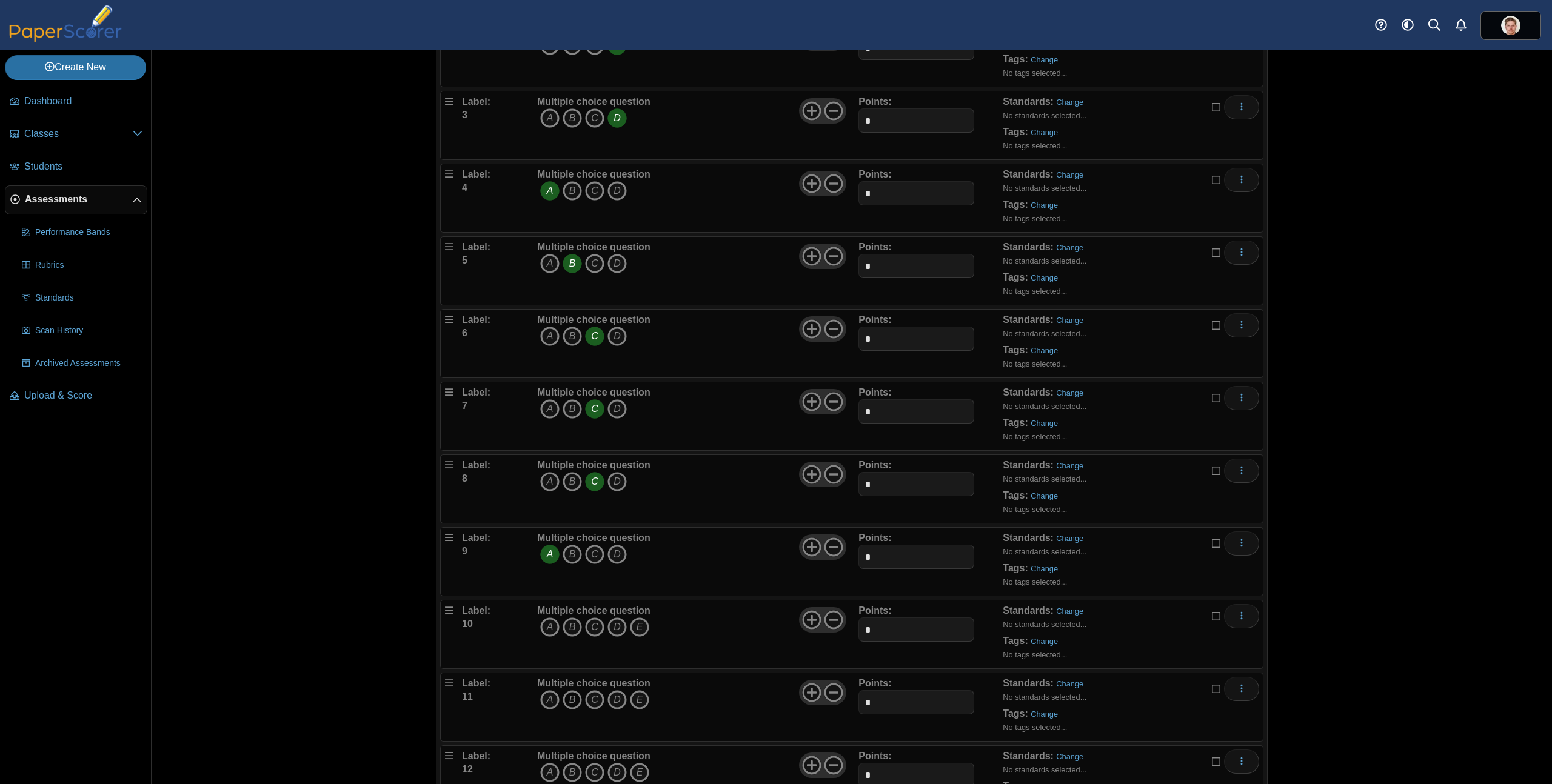
scroll to position [258, 0]
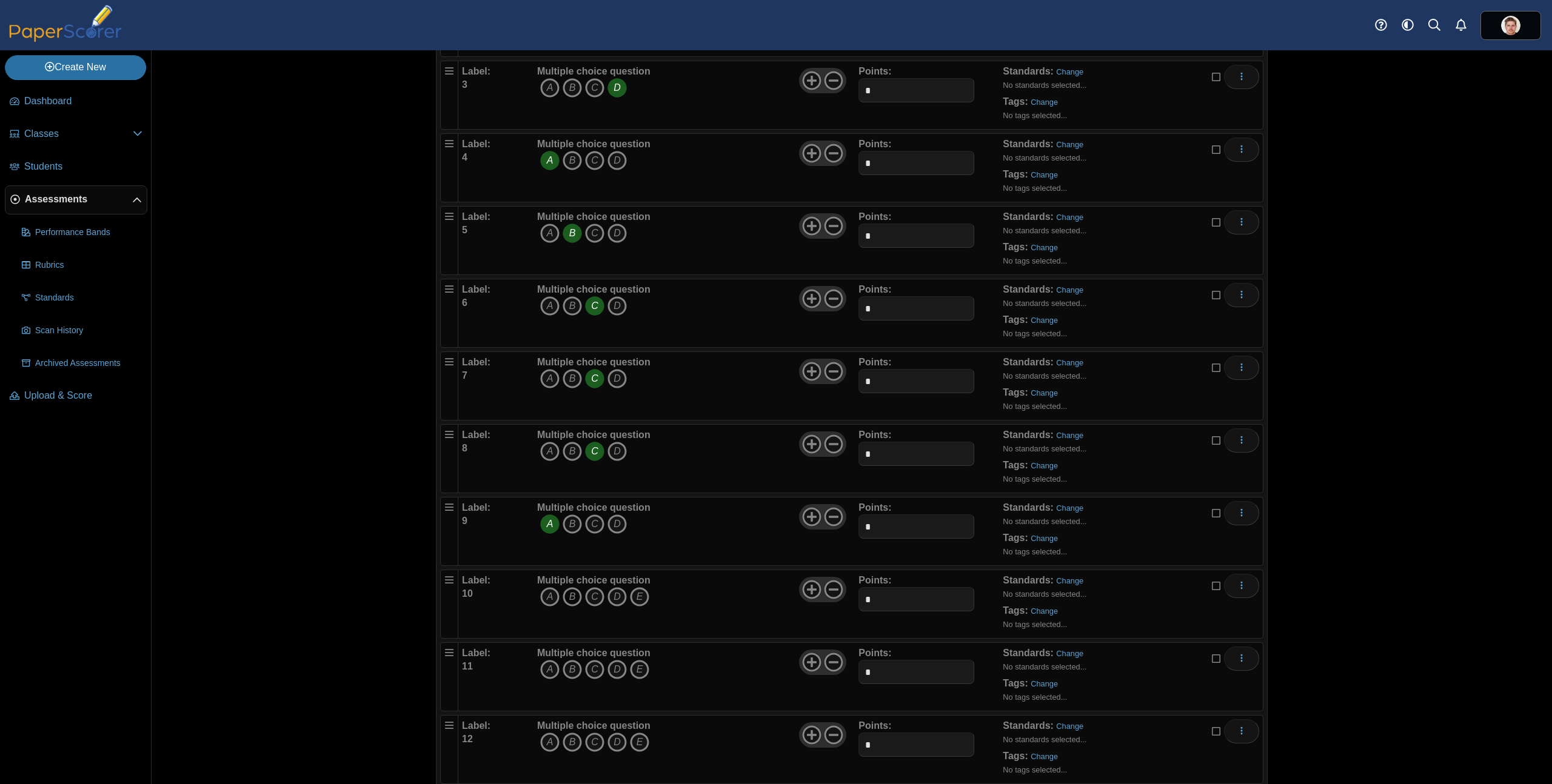
click at [569, 599] on icon "B" at bounding box center [572, 597] width 20 height 20
click at [835, 591] on icon at bounding box center [834, 590] width 20 height 20
click at [569, 670] on icon "B" at bounding box center [572, 670] width 20 height 20
click at [827, 663] on icon at bounding box center [834, 662] width 20 height 20
click at [545, 745] on icon "A" at bounding box center [550, 743] width 20 height 20
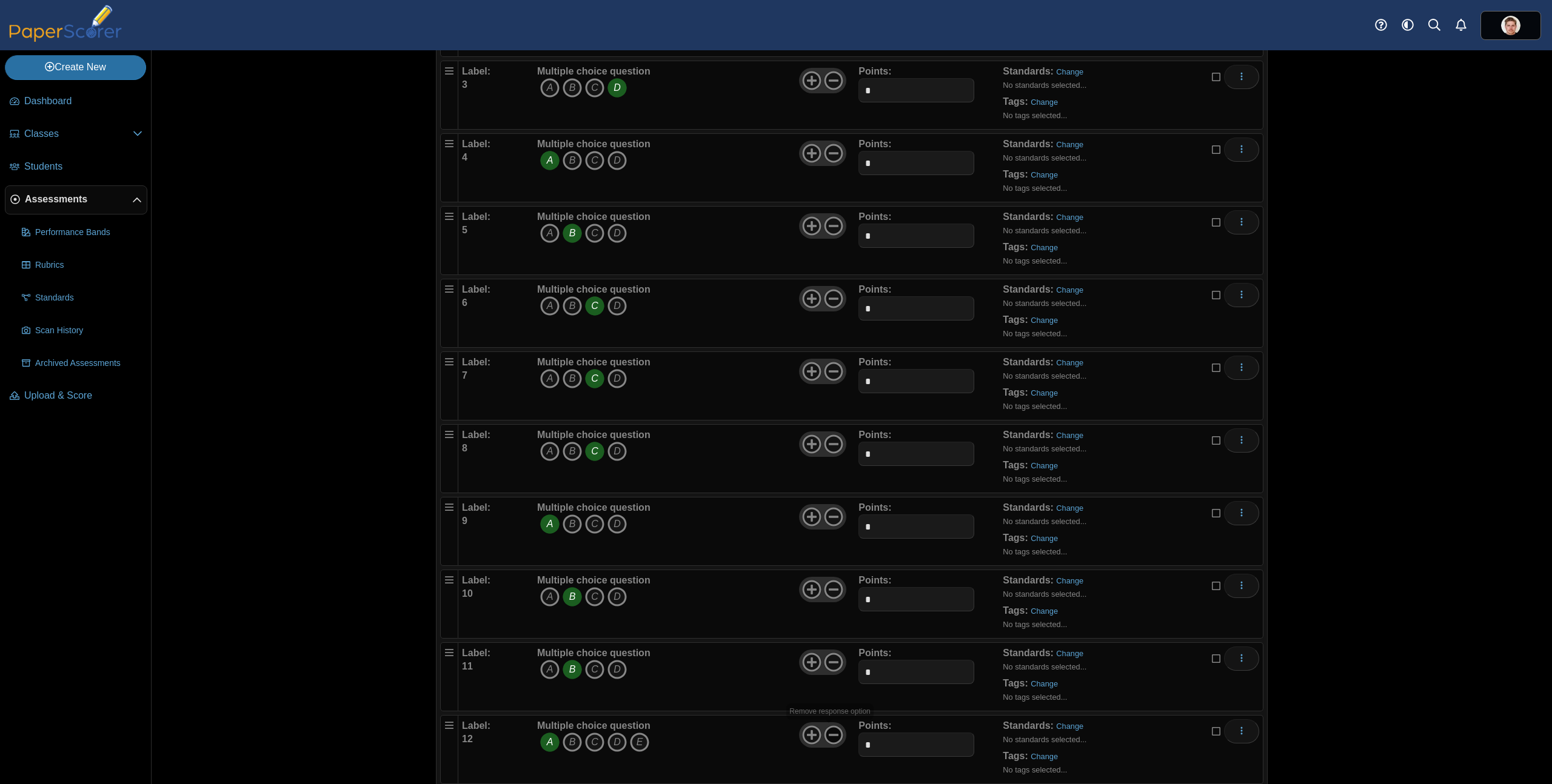
click at [829, 737] on icon at bounding box center [834, 735] width 20 height 20
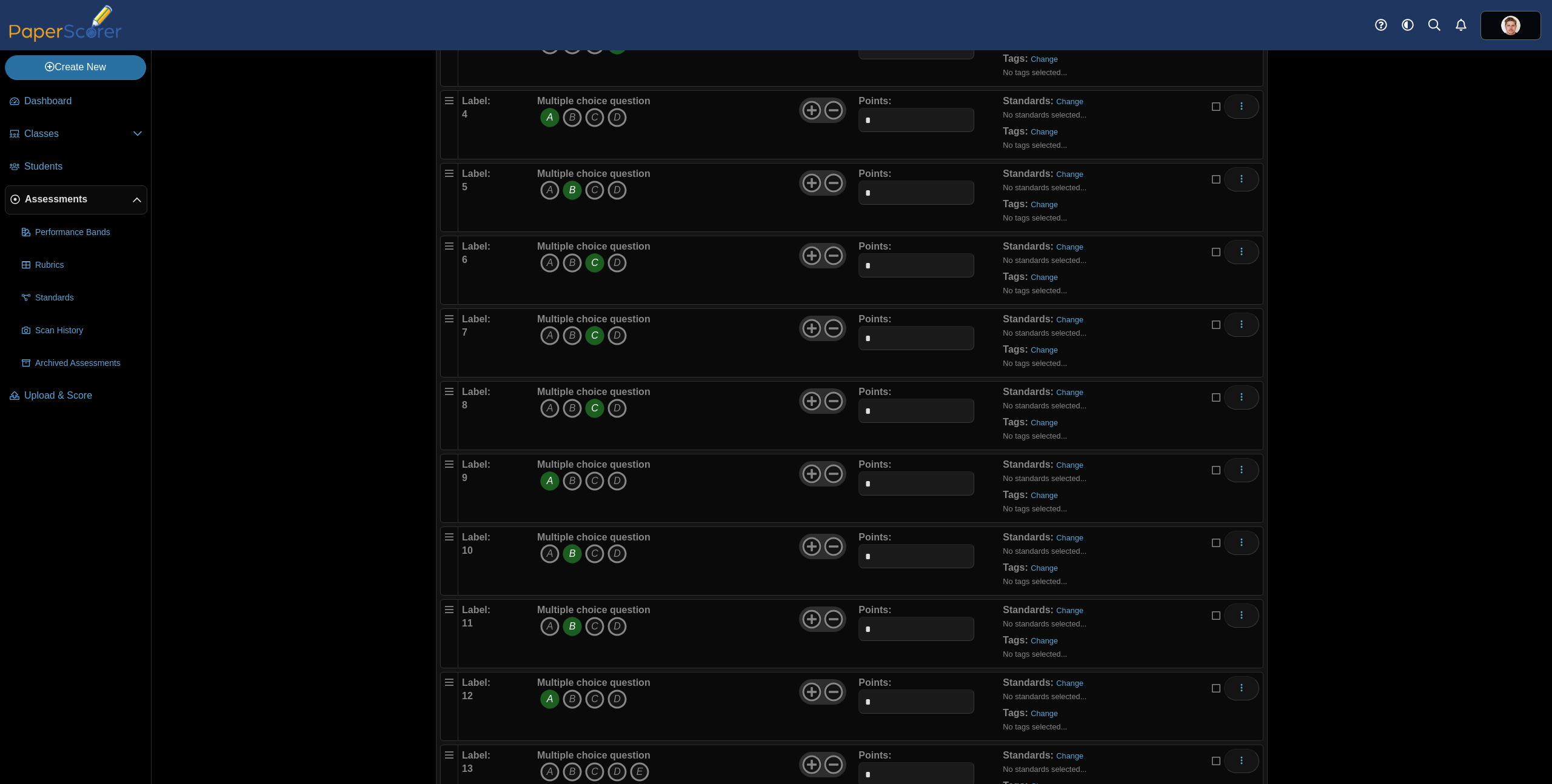
scroll to position [457, 0]
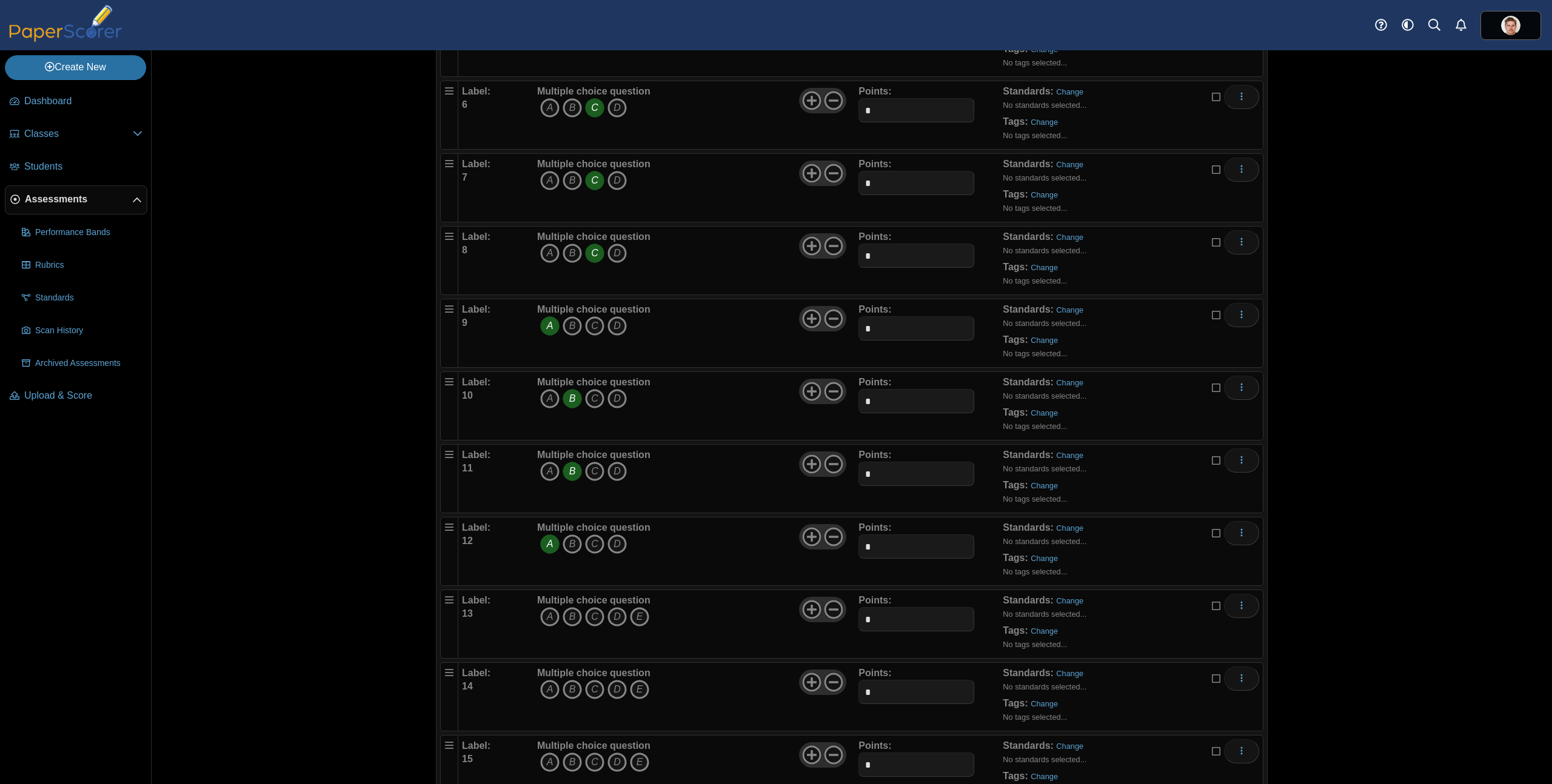
drag, startPoint x: 593, startPoint y: 614, endPoint x: 671, endPoint y: 602, distance: 78.9
click at [593, 614] on icon "C" at bounding box center [595, 617] width 20 height 20
click at [832, 611] on icon at bounding box center [834, 610] width 20 height 20
click at [542, 693] on icon "A" at bounding box center [550, 690] width 20 height 20
drag, startPoint x: 828, startPoint y: 683, endPoint x: 813, endPoint y: 694, distance: 18.6
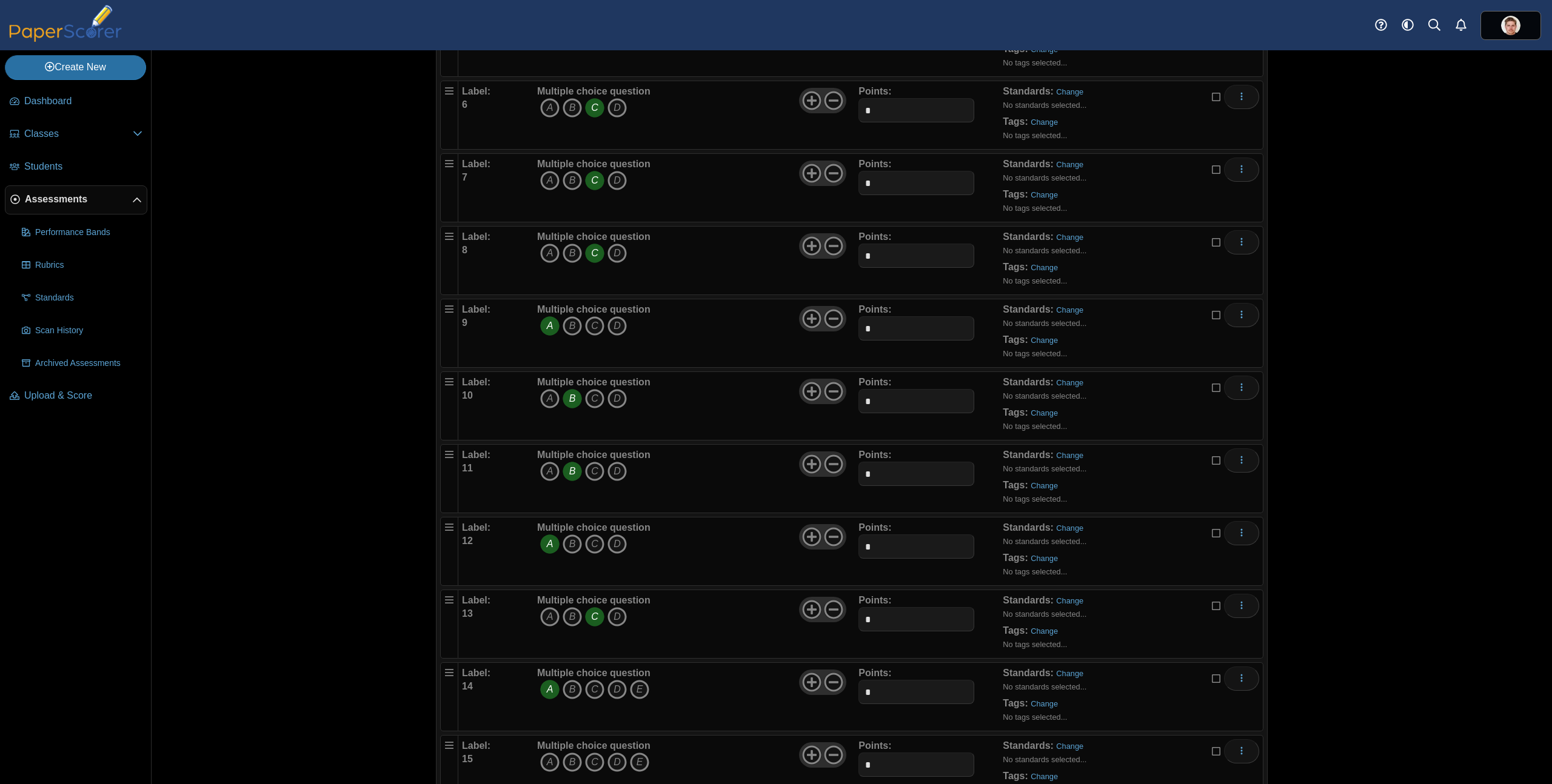
click at [828, 683] on icon at bounding box center [834, 683] width 20 height 20
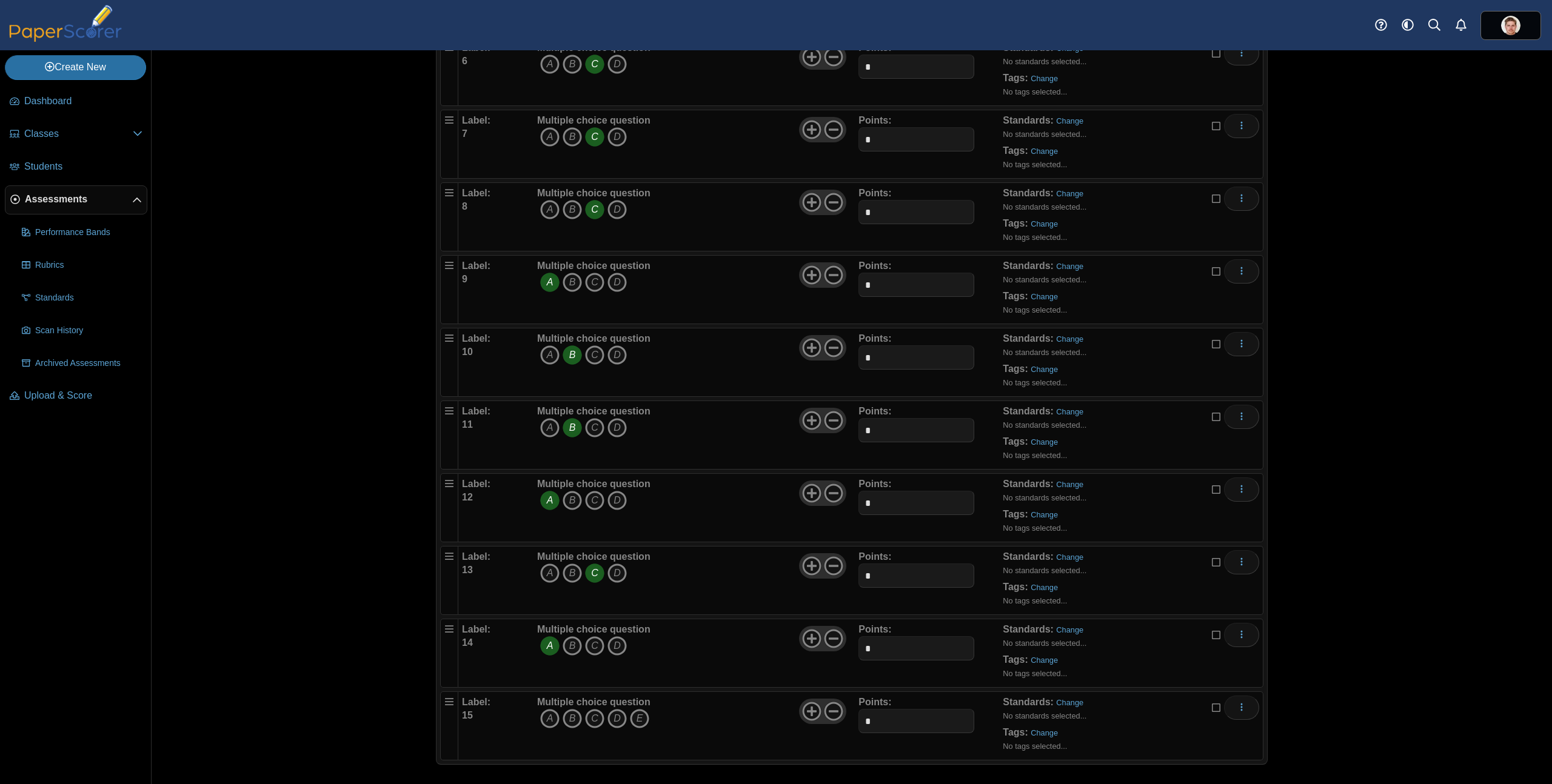
scroll to position [505, 0]
click at [573, 716] on icon "B" at bounding box center [572, 715] width 20 height 20
click at [830, 710] on icon at bounding box center [834, 707] width 20 height 20
click at [372, 354] on div "Assessments Questions for 25-26 Period 6 Intro to Software Pre-Assessment Auto …" at bounding box center [852, 417] width 1400 height 734
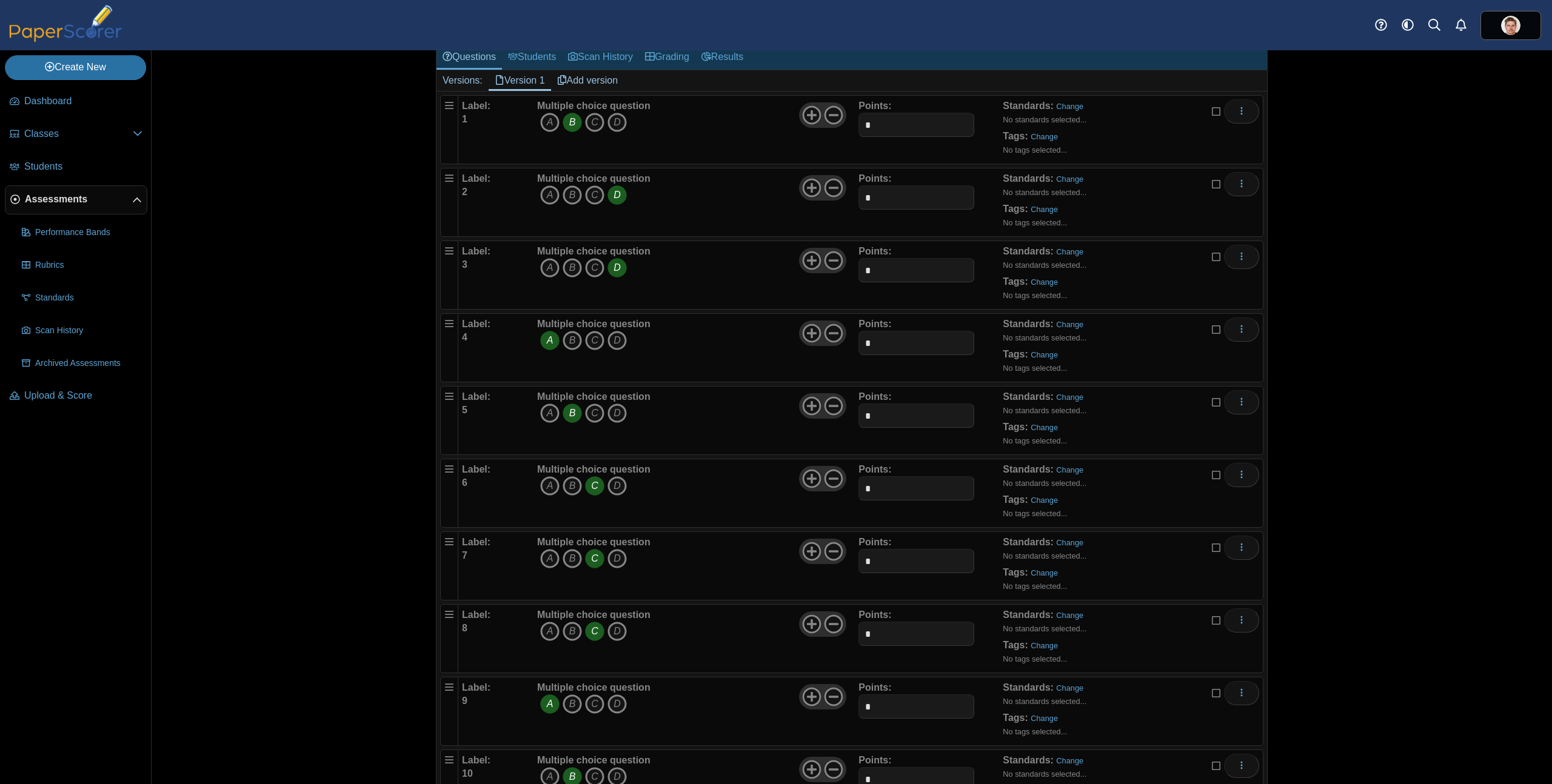
scroll to position [0, 0]
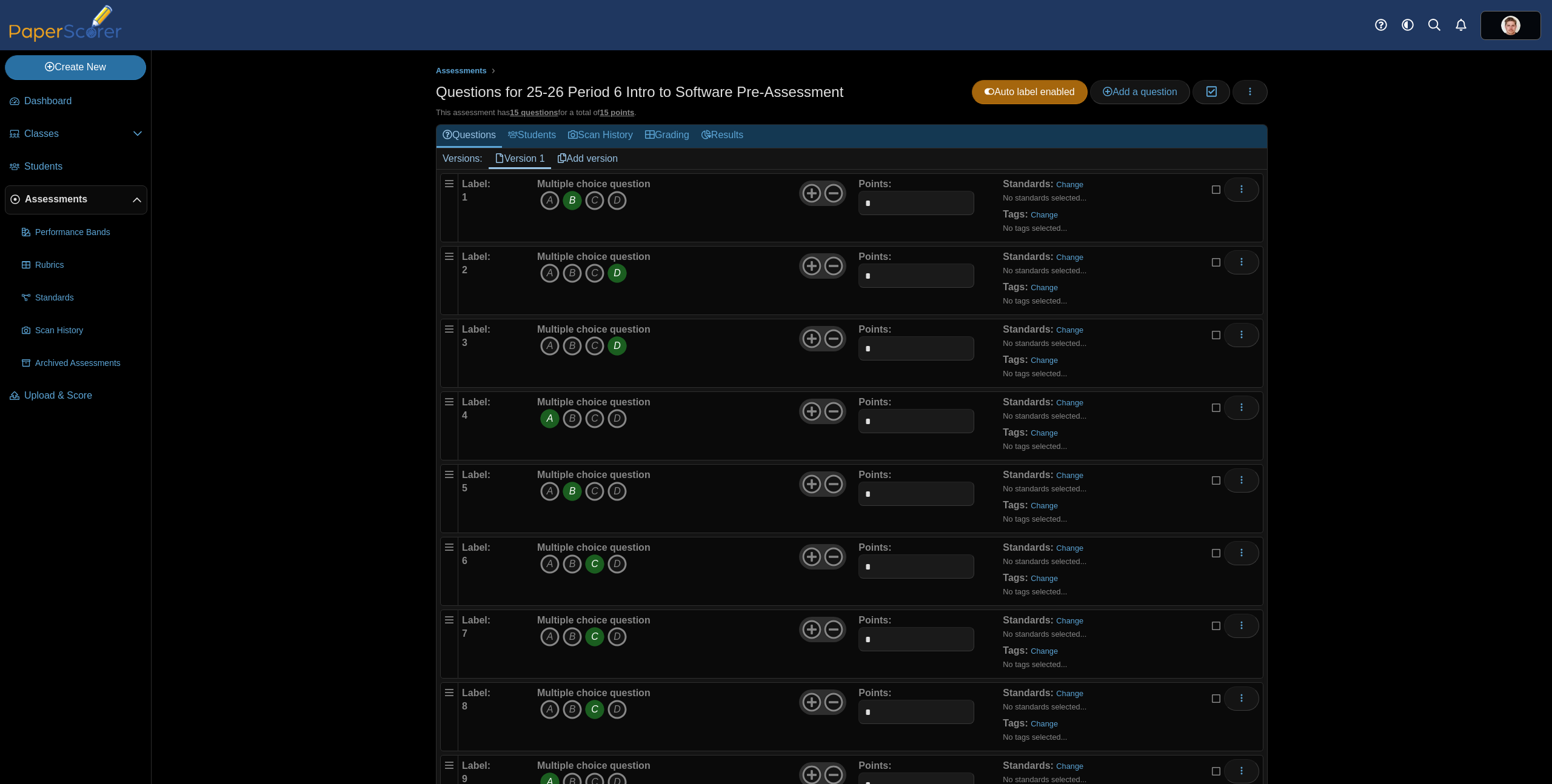
click at [1270, 90] on div "Assessments Questions for 25-26 Period 6 Intro to Software Pre-Assessment Auto …" at bounding box center [852, 417] width 910 height 734
click at [1251, 90] on button "button" at bounding box center [1250, 92] width 35 height 24
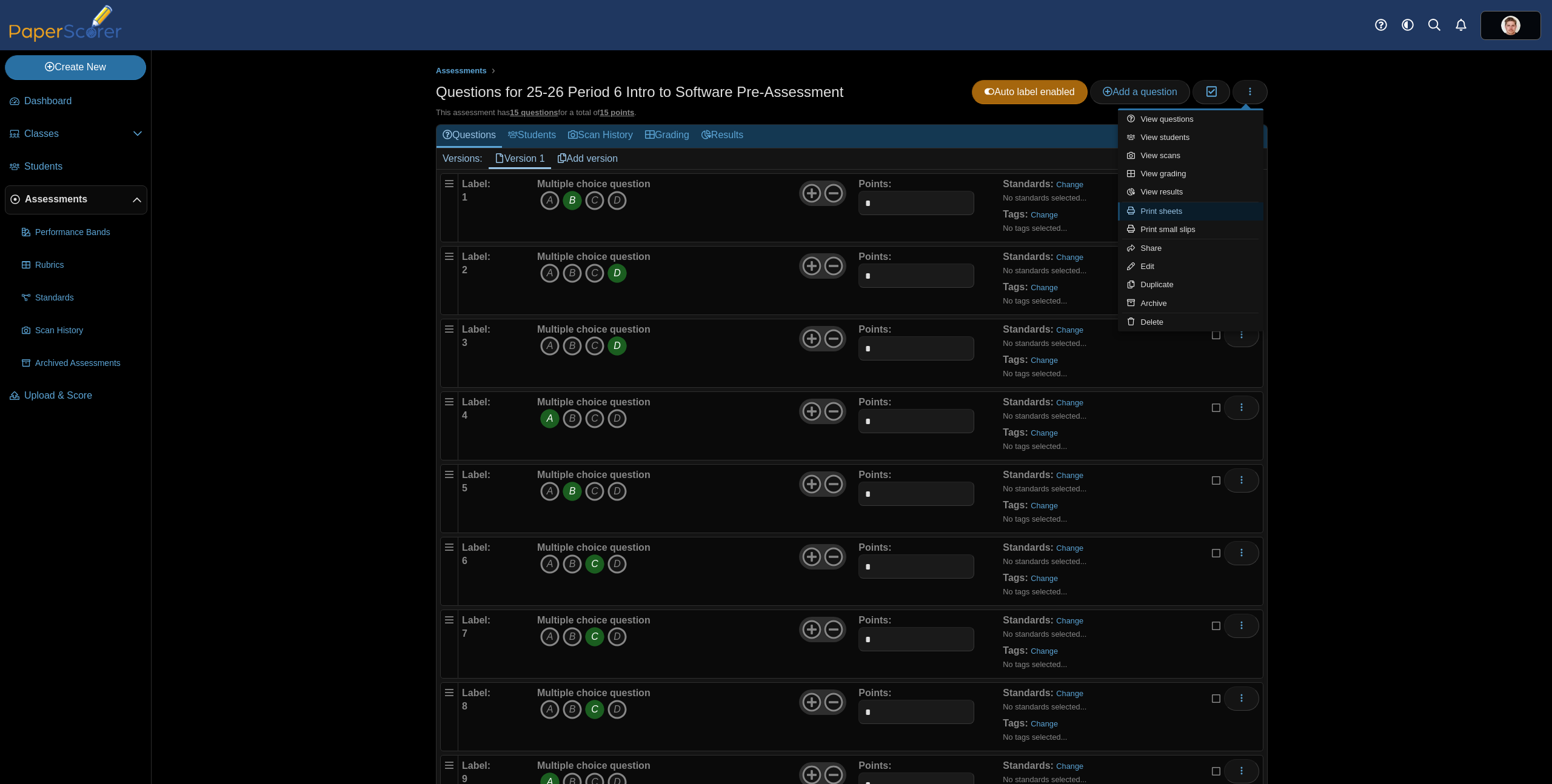
click at [1169, 212] on link "Print sheets" at bounding box center [1191, 212] width 146 height 18
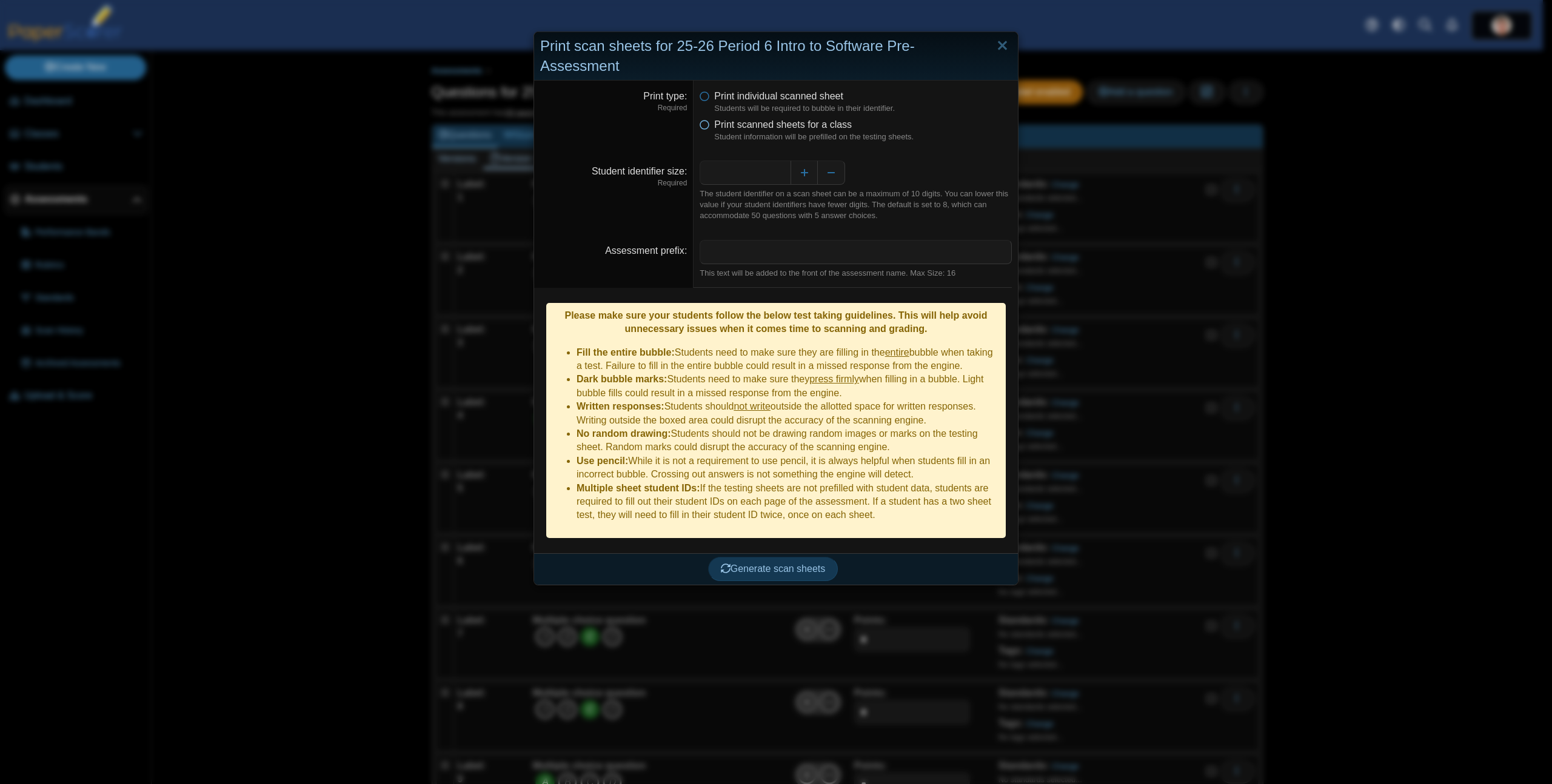
click at [702, 118] on icon at bounding box center [704, 122] width 10 height 8
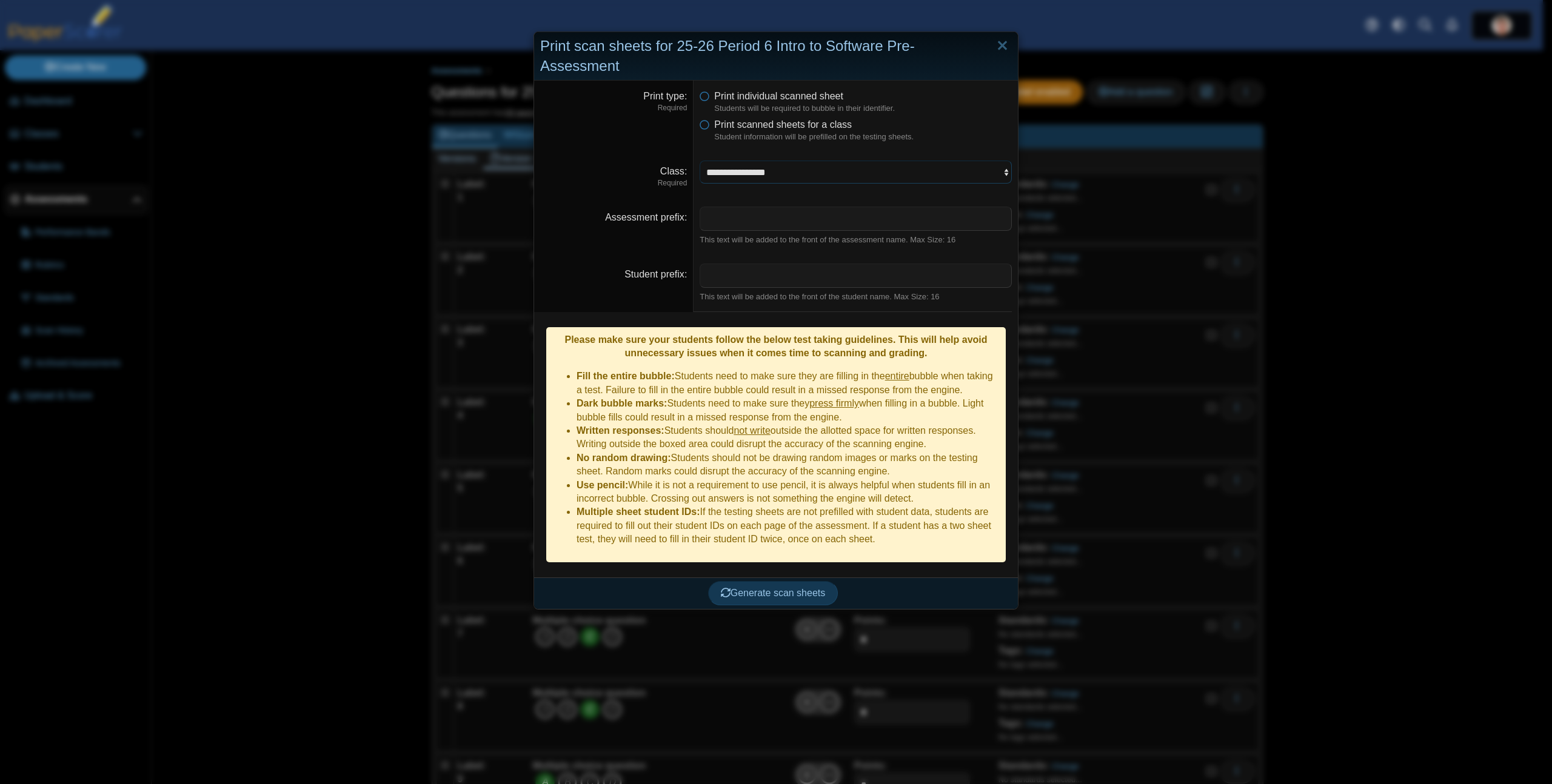
click at [737, 161] on select "**********" at bounding box center [856, 172] width 313 height 23
select select "**********"
click at [699, 161] on select "**********" at bounding box center [856, 172] width 313 height 23
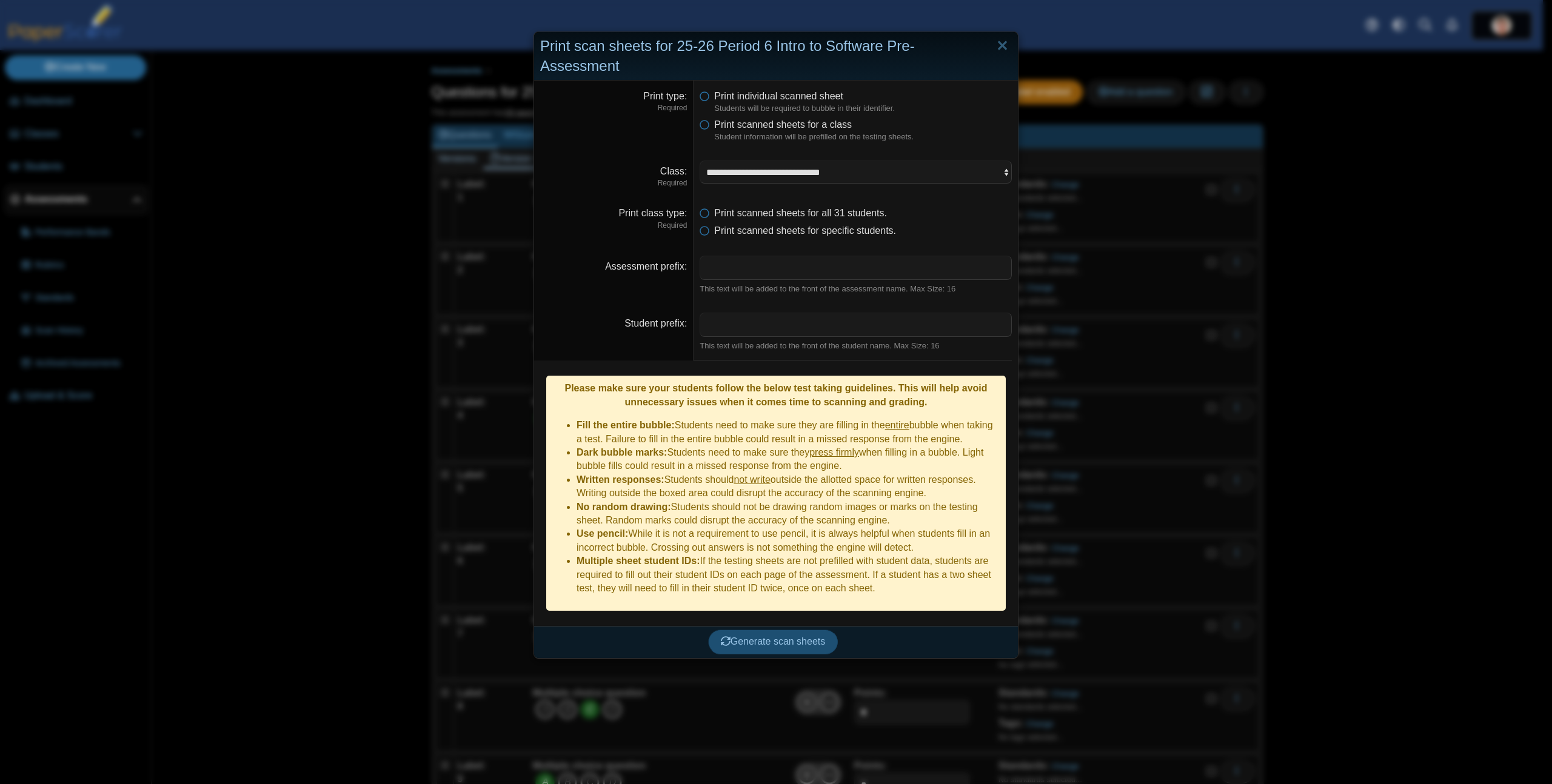
click at [762, 636] on span "Generate scan sheets" at bounding box center [774, 641] width 105 height 11
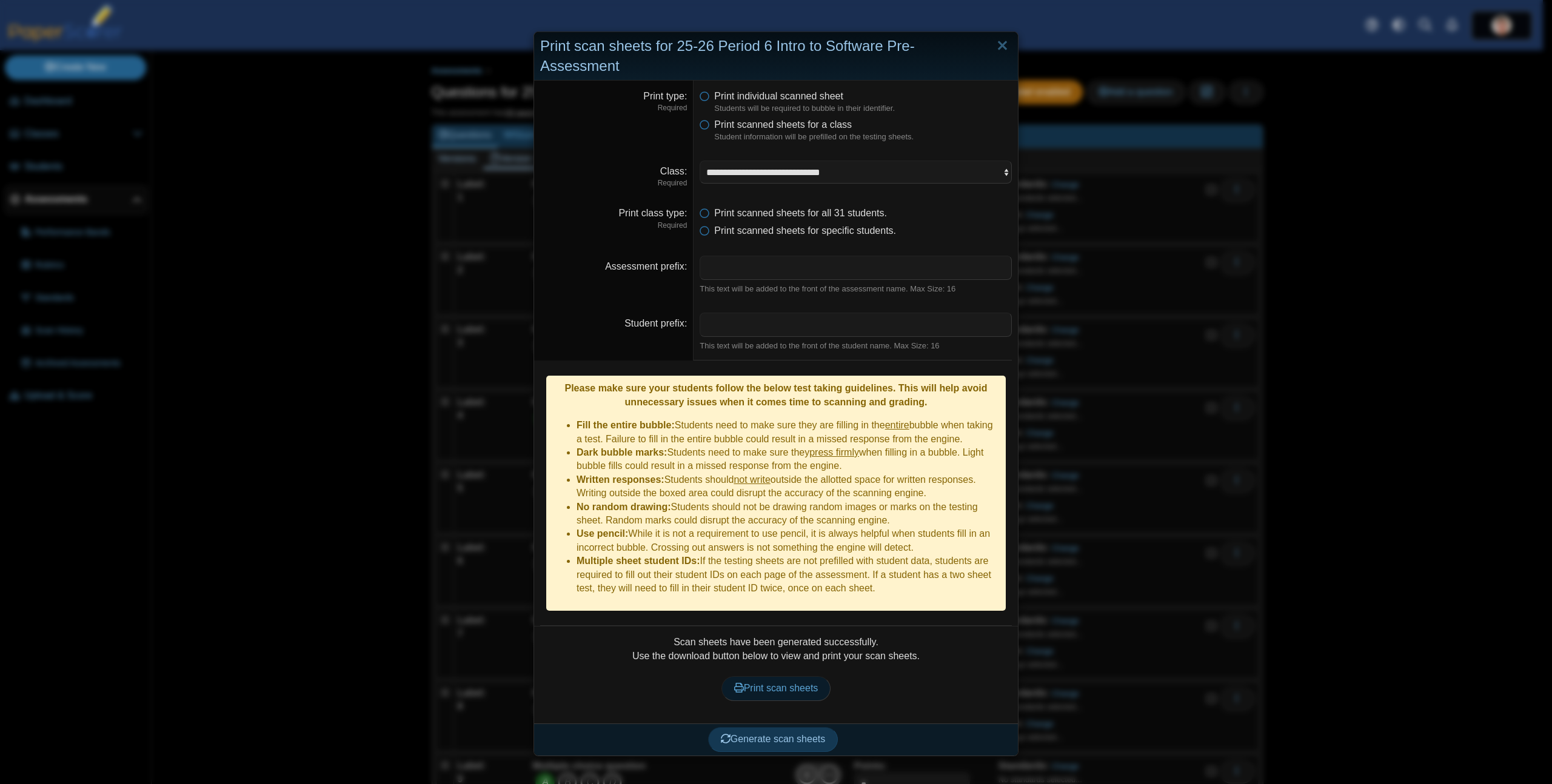
click at [765, 677] on link "Print scan sheets" at bounding box center [776, 689] width 110 height 24
click at [1363, 125] on div "**********" at bounding box center [776, 392] width 1552 height 784
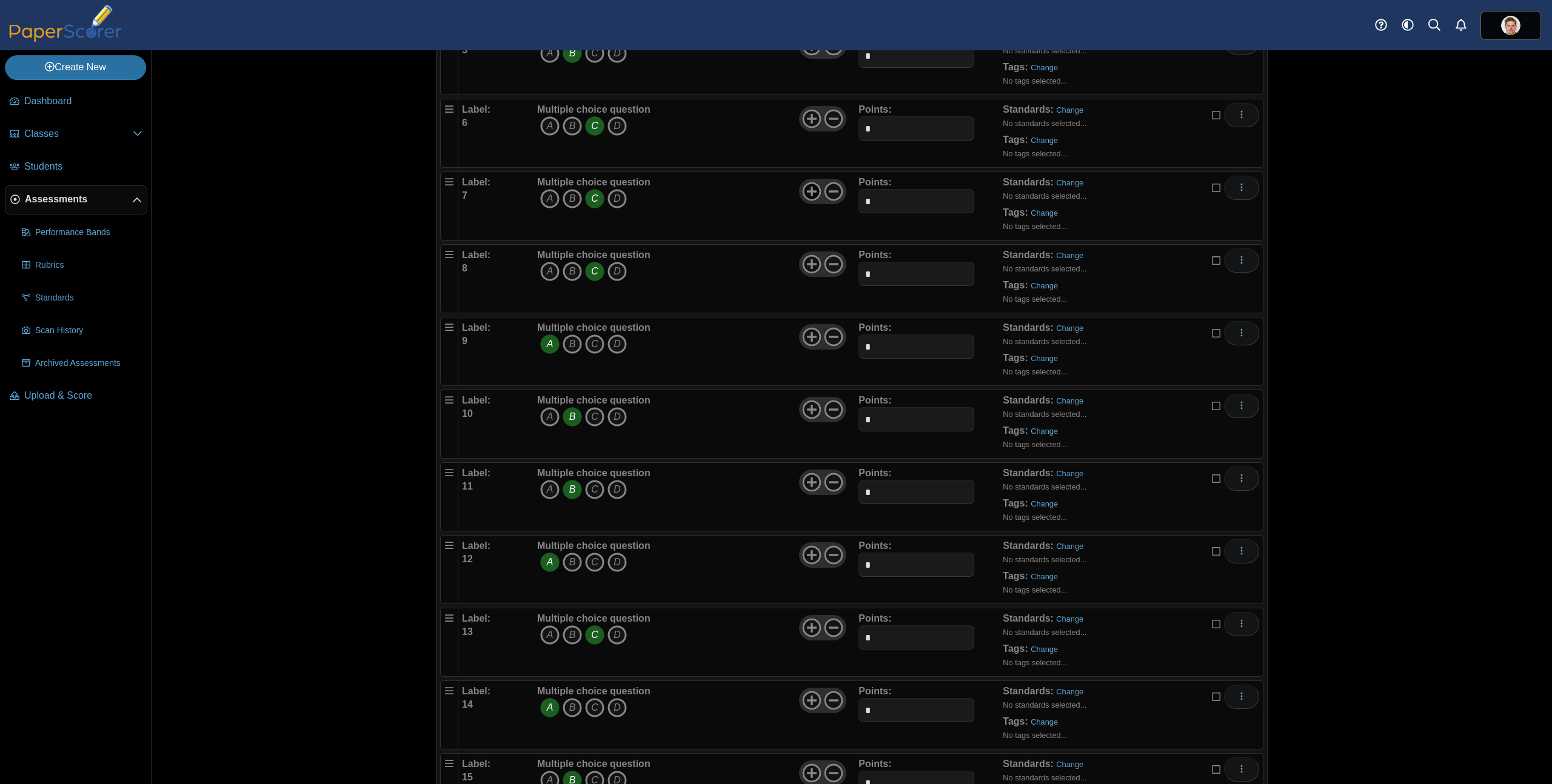
scroll to position [505, 0]
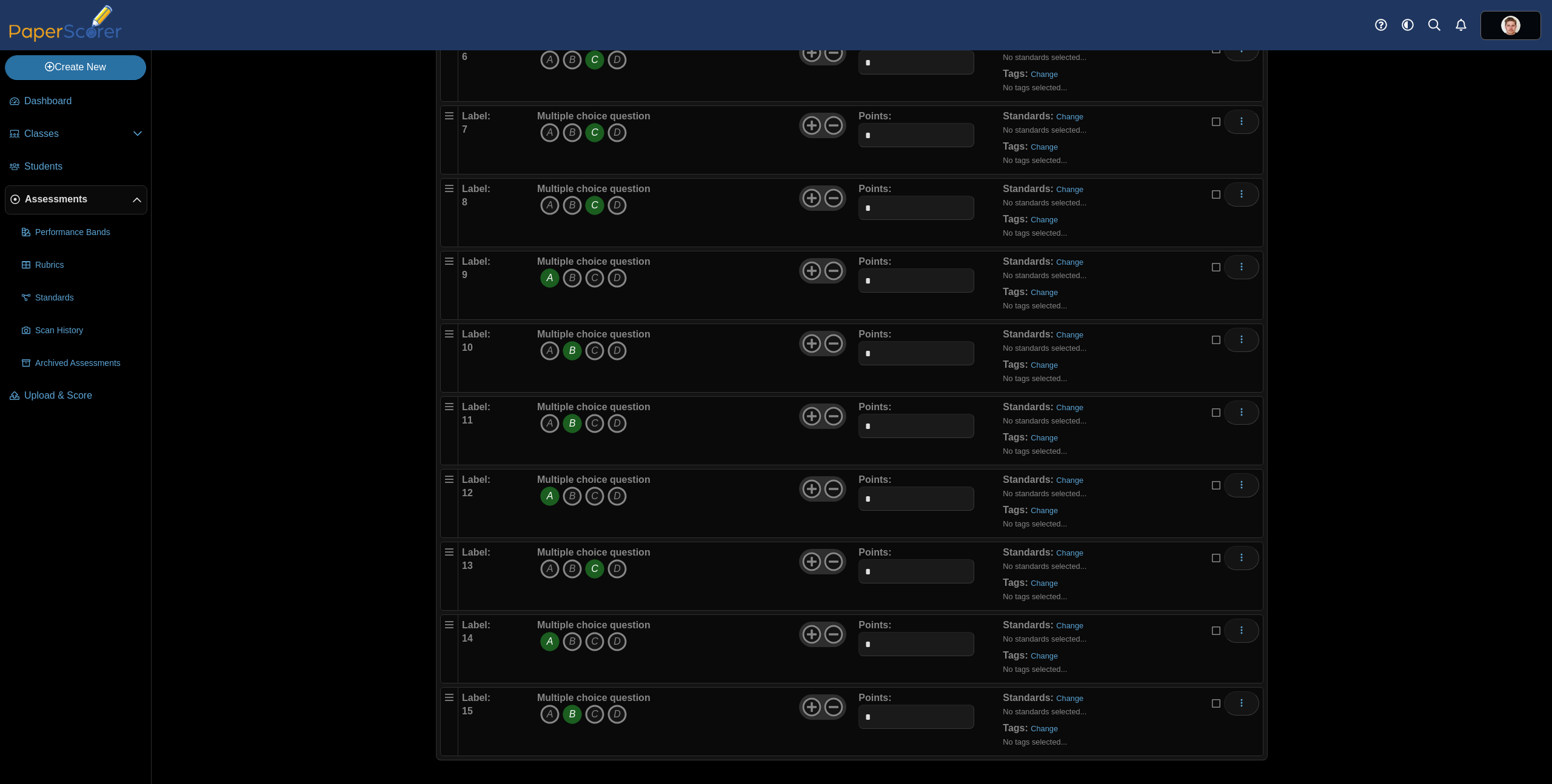
click at [1492, 132] on div "Assessments Questions for 25-26 Period 6 Intro to Software Pre-Assessment Auto …" at bounding box center [852, 417] width 1400 height 734
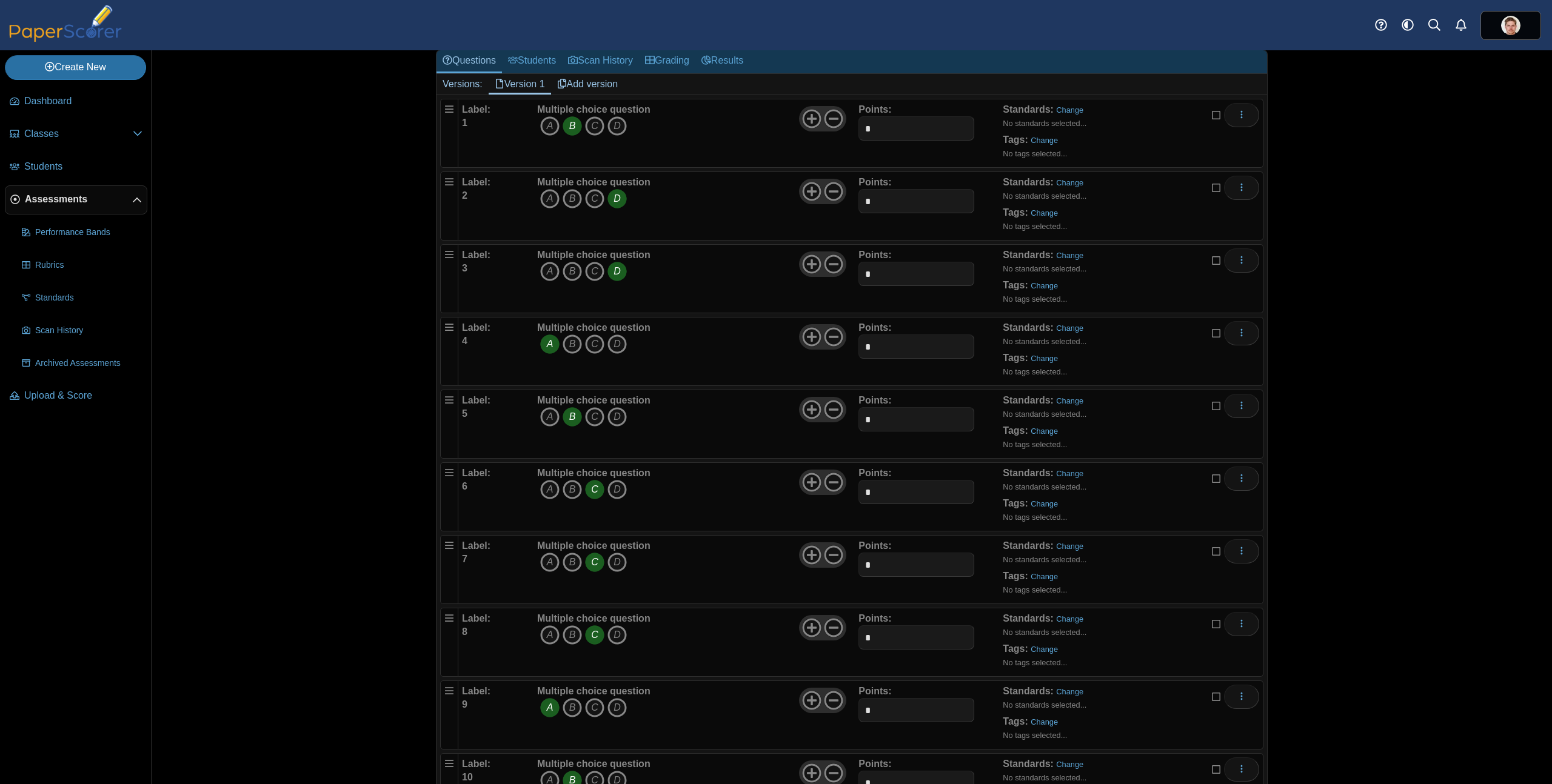
scroll to position [0, 0]
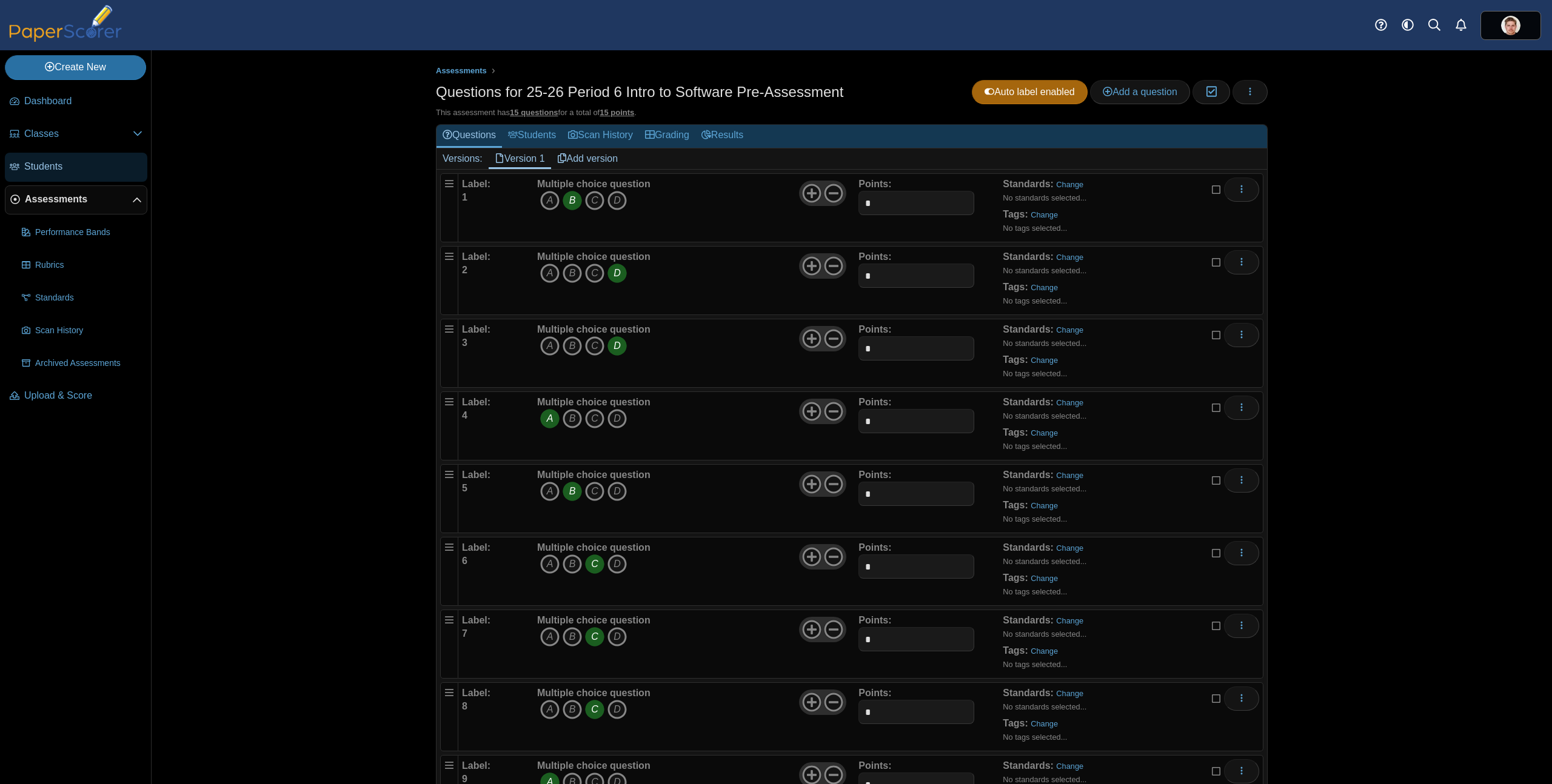
click at [71, 158] on link "Students" at bounding box center [76, 167] width 143 height 29
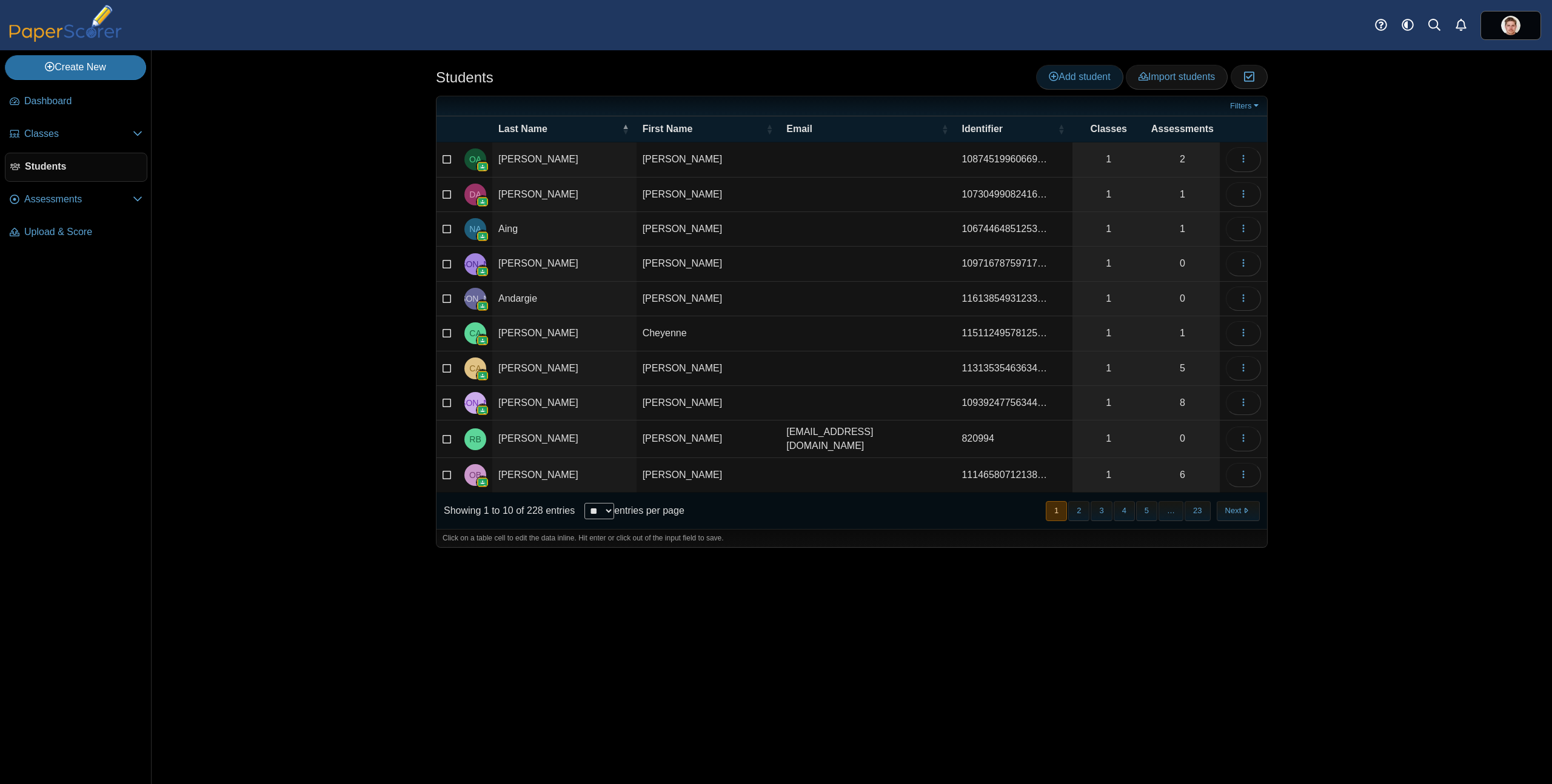
click at [1091, 74] on span "Add student" at bounding box center [1079, 77] width 62 height 11
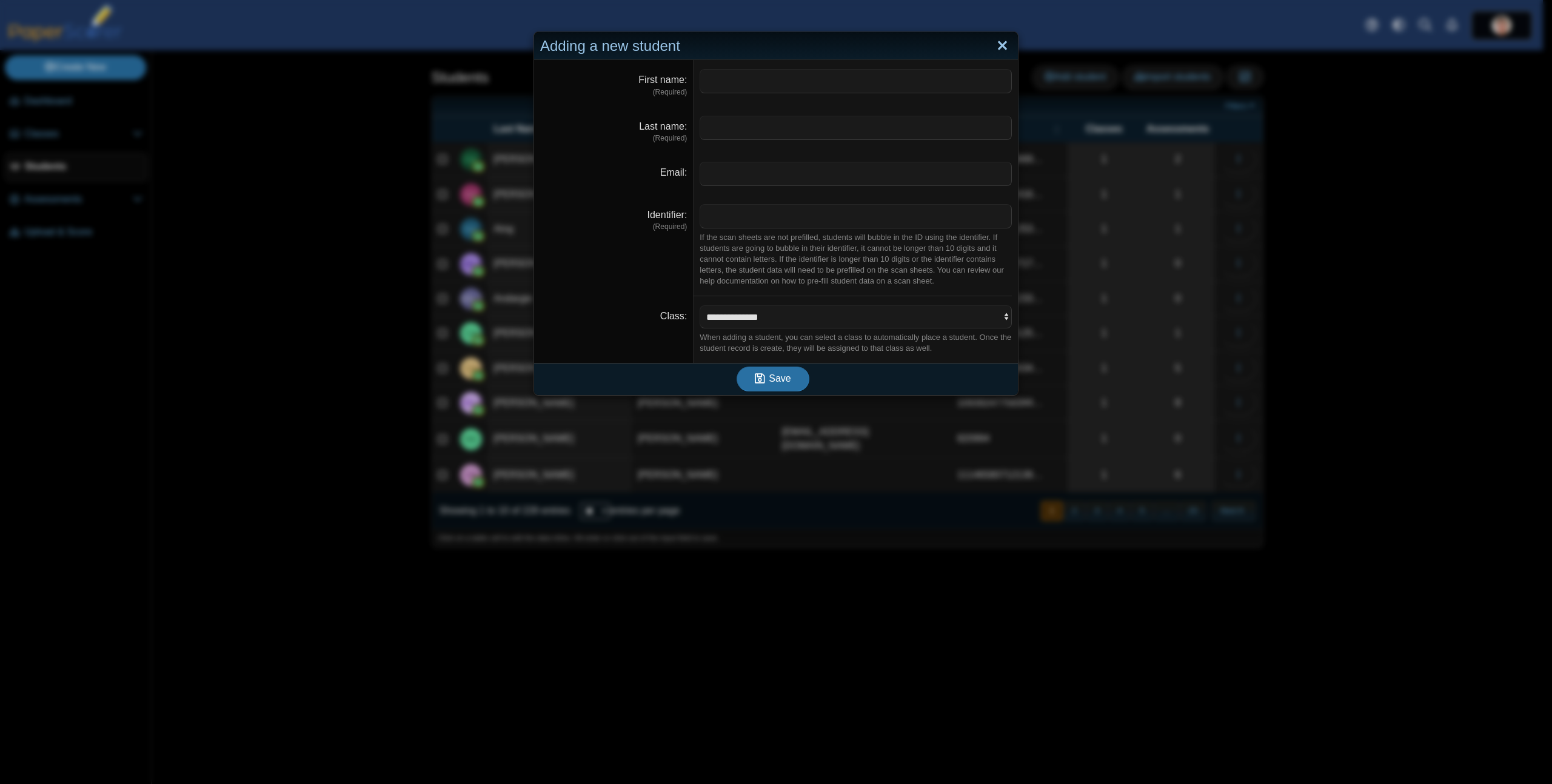
click at [998, 42] on link "Close" at bounding box center [1002, 46] width 19 height 20
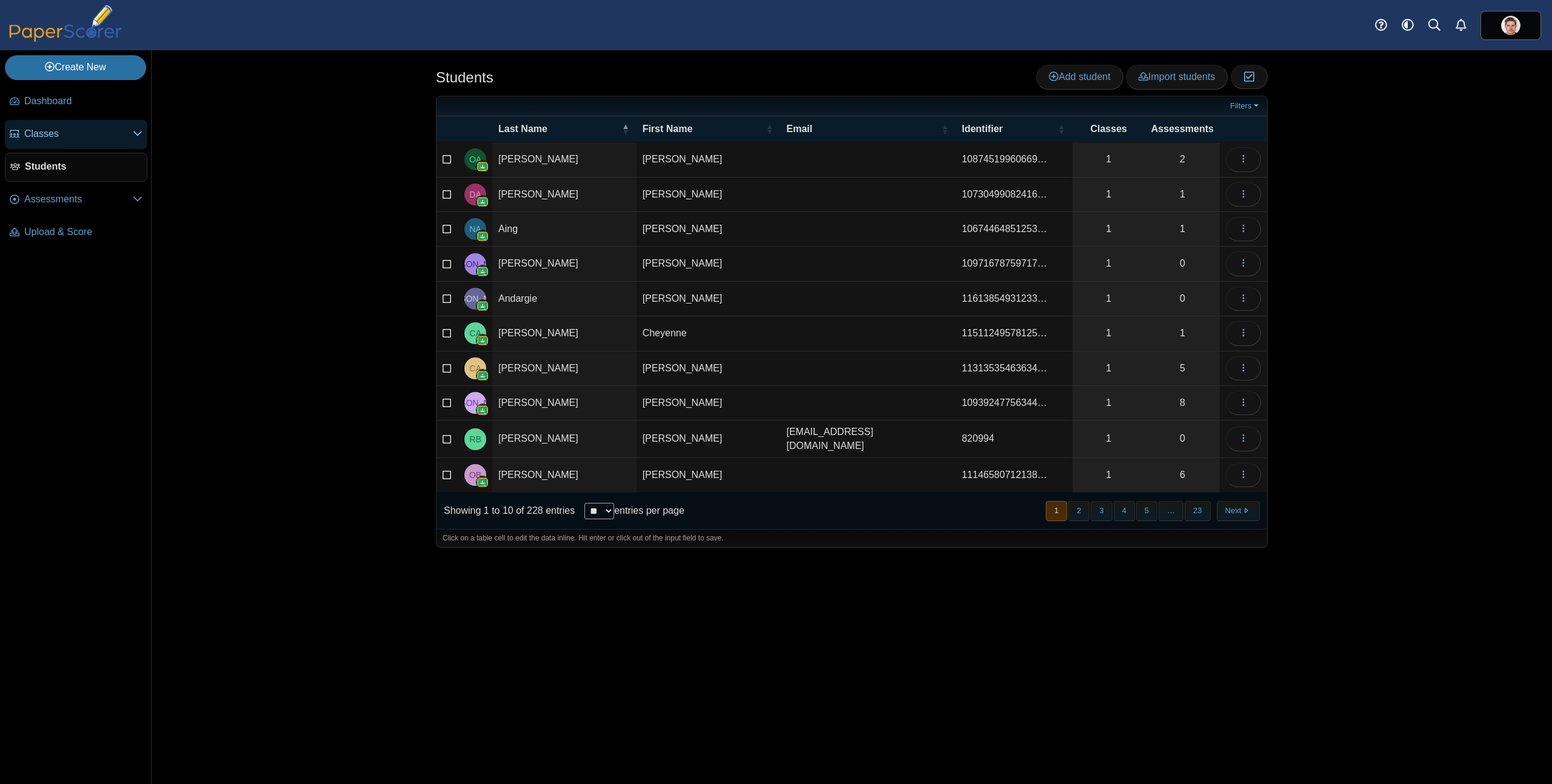
click at [86, 127] on span "Classes" at bounding box center [78, 134] width 108 height 14
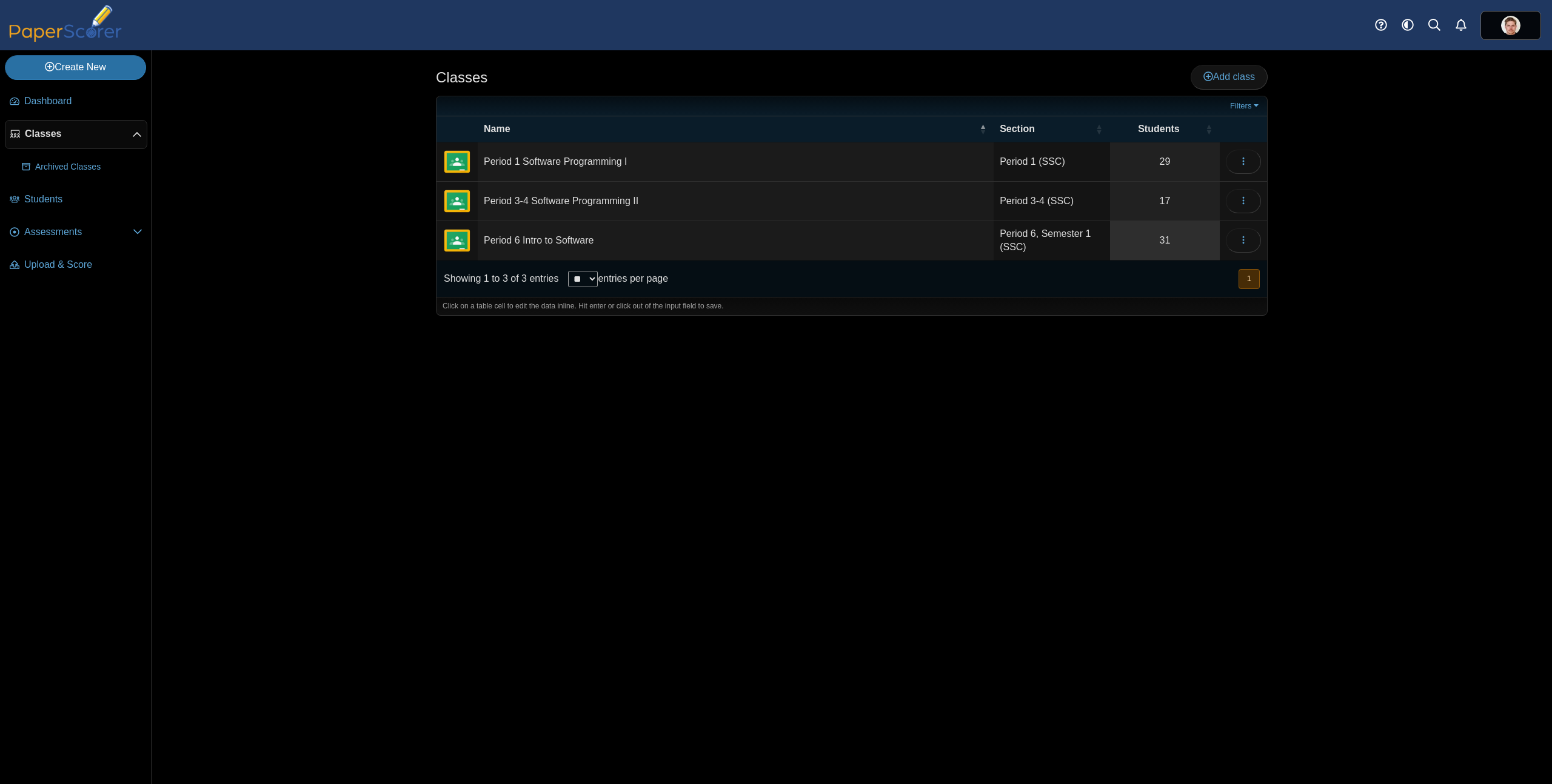
click at [1158, 240] on link "31" at bounding box center [1165, 241] width 110 height 39
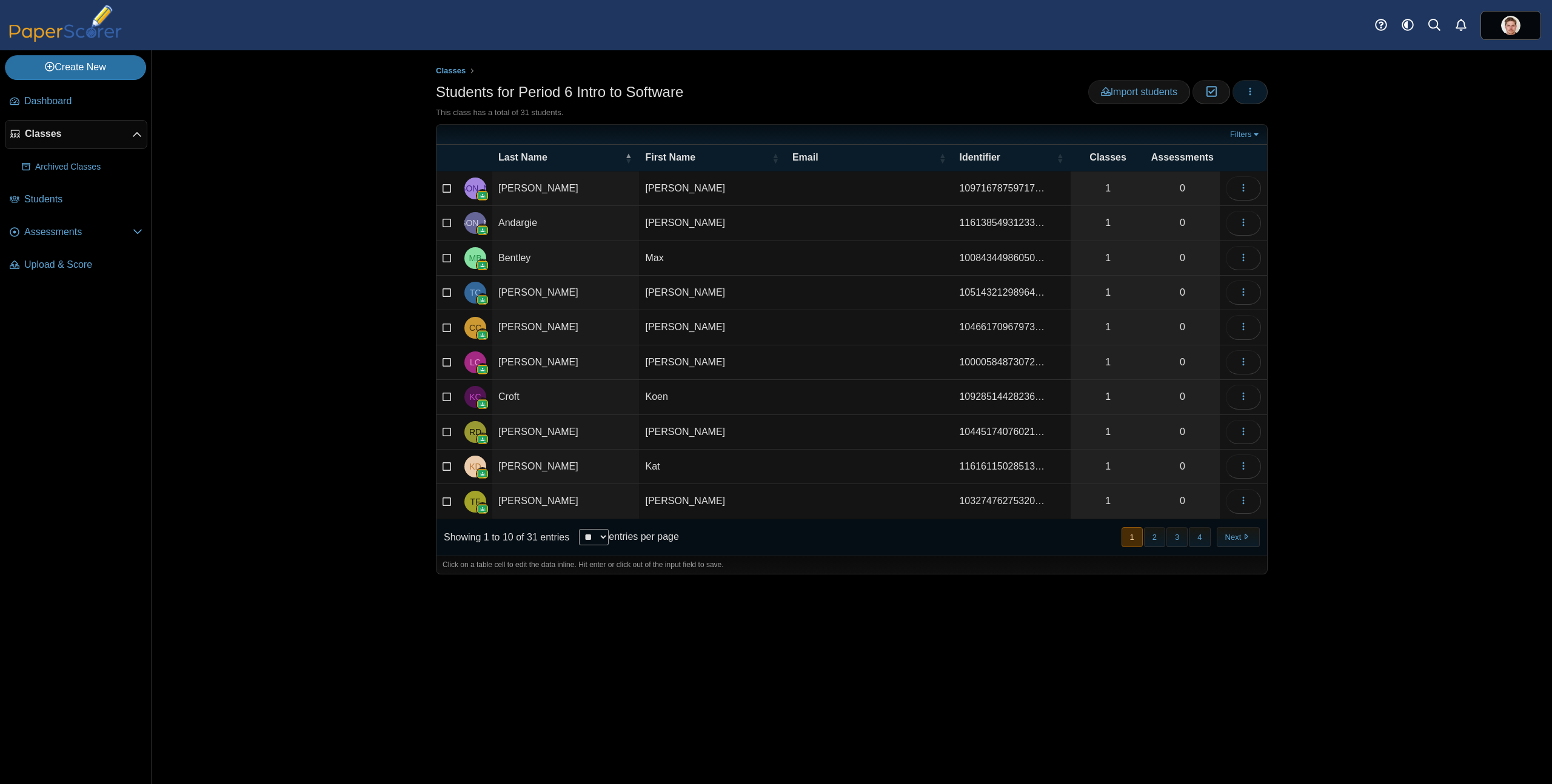
click at [1255, 92] on icon "button" at bounding box center [1250, 91] width 10 height 10
click at [1164, 137] on link "Add new student" at bounding box center [1195, 137] width 146 height 18
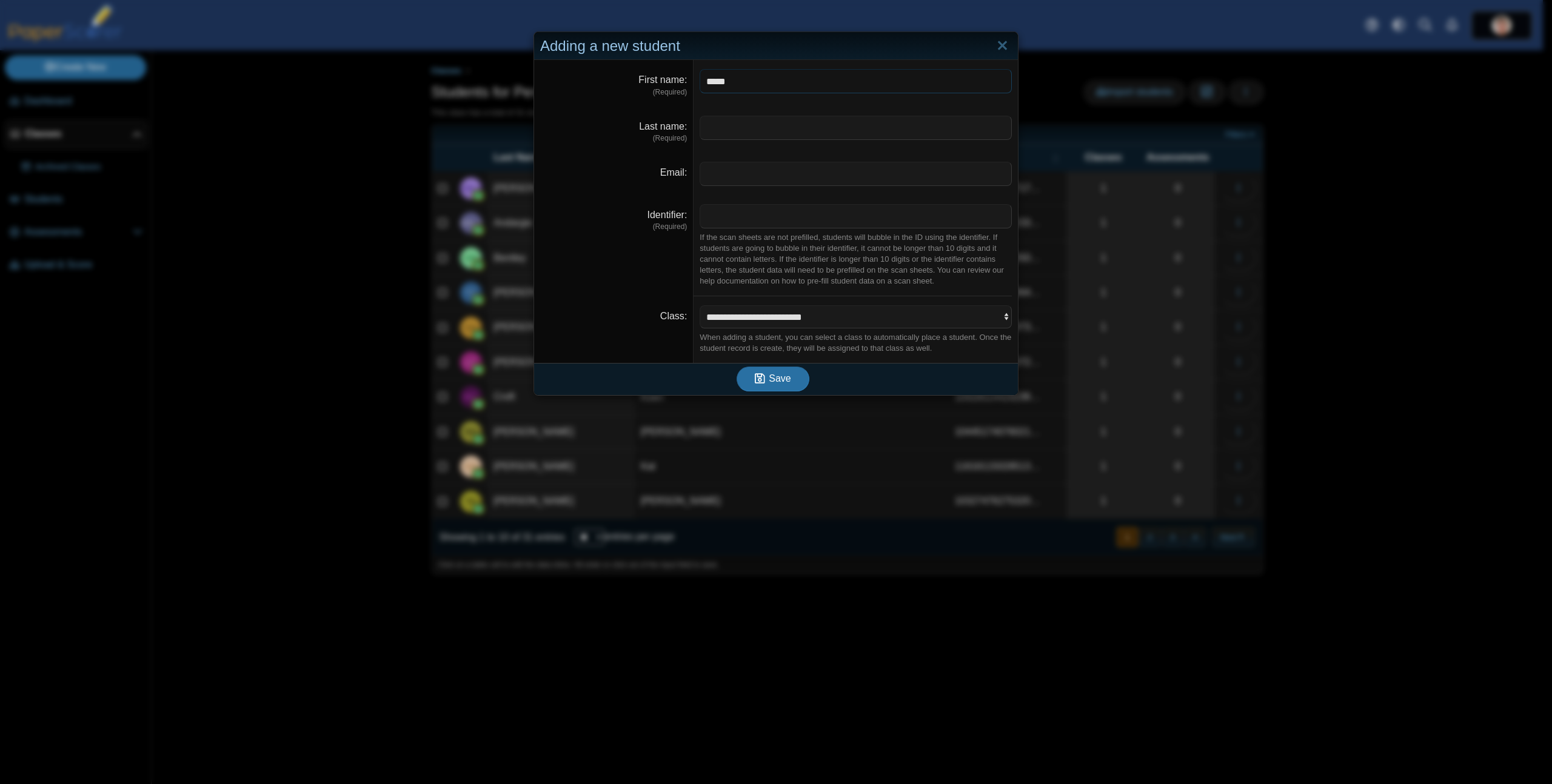
type input "*****"
click at [779, 219] on input "Identifier" at bounding box center [856, 216] width 313 height 24
paste input "******"
type input "******"
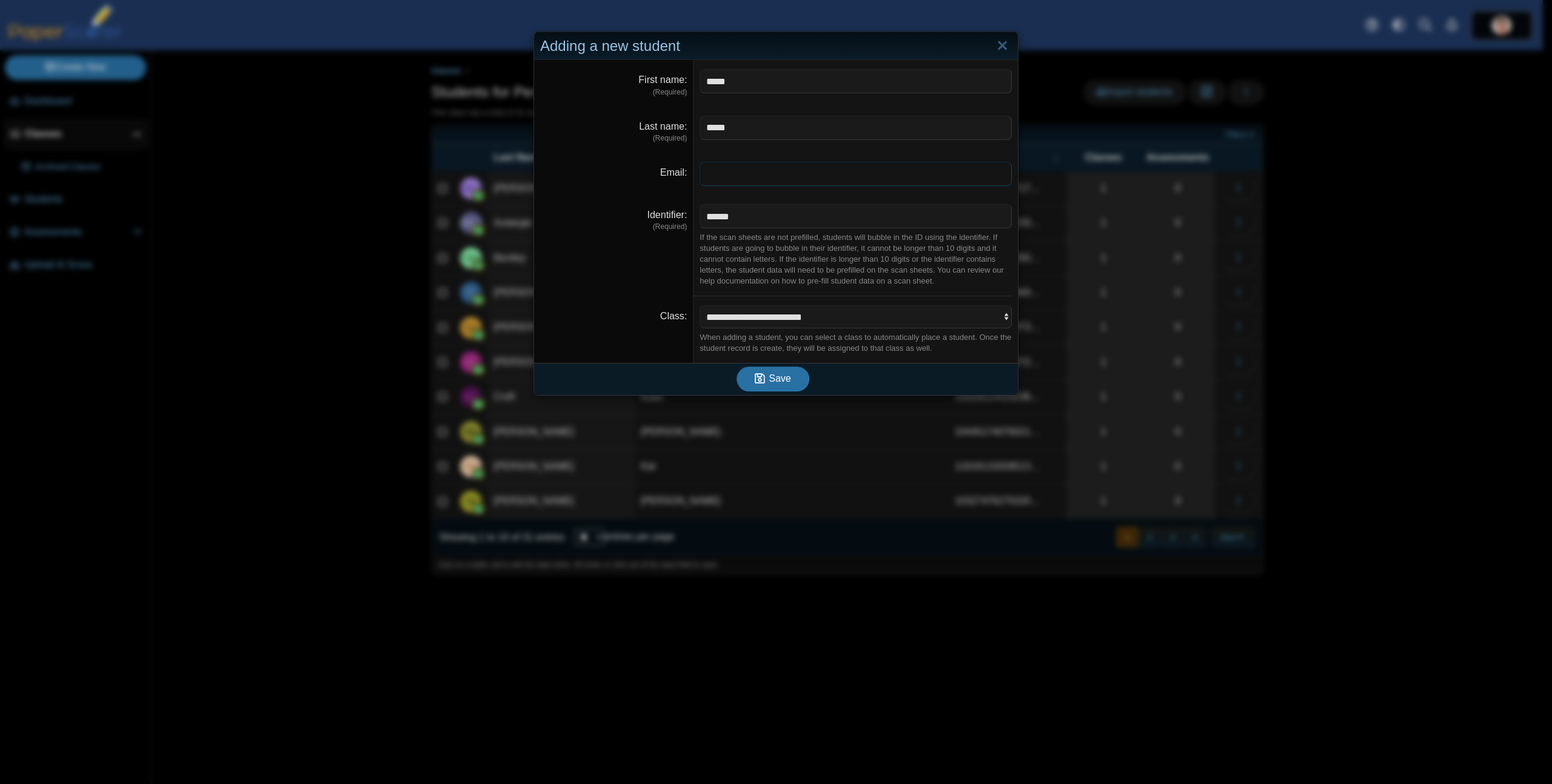
click at [751, 176] on input "Email" at bounding box center [856, 174] width 313 height 24
paste input "**********"
type input "**********"
click at [785, 379] on span "Save" at bounding box center [779, 378] width 22 height 11
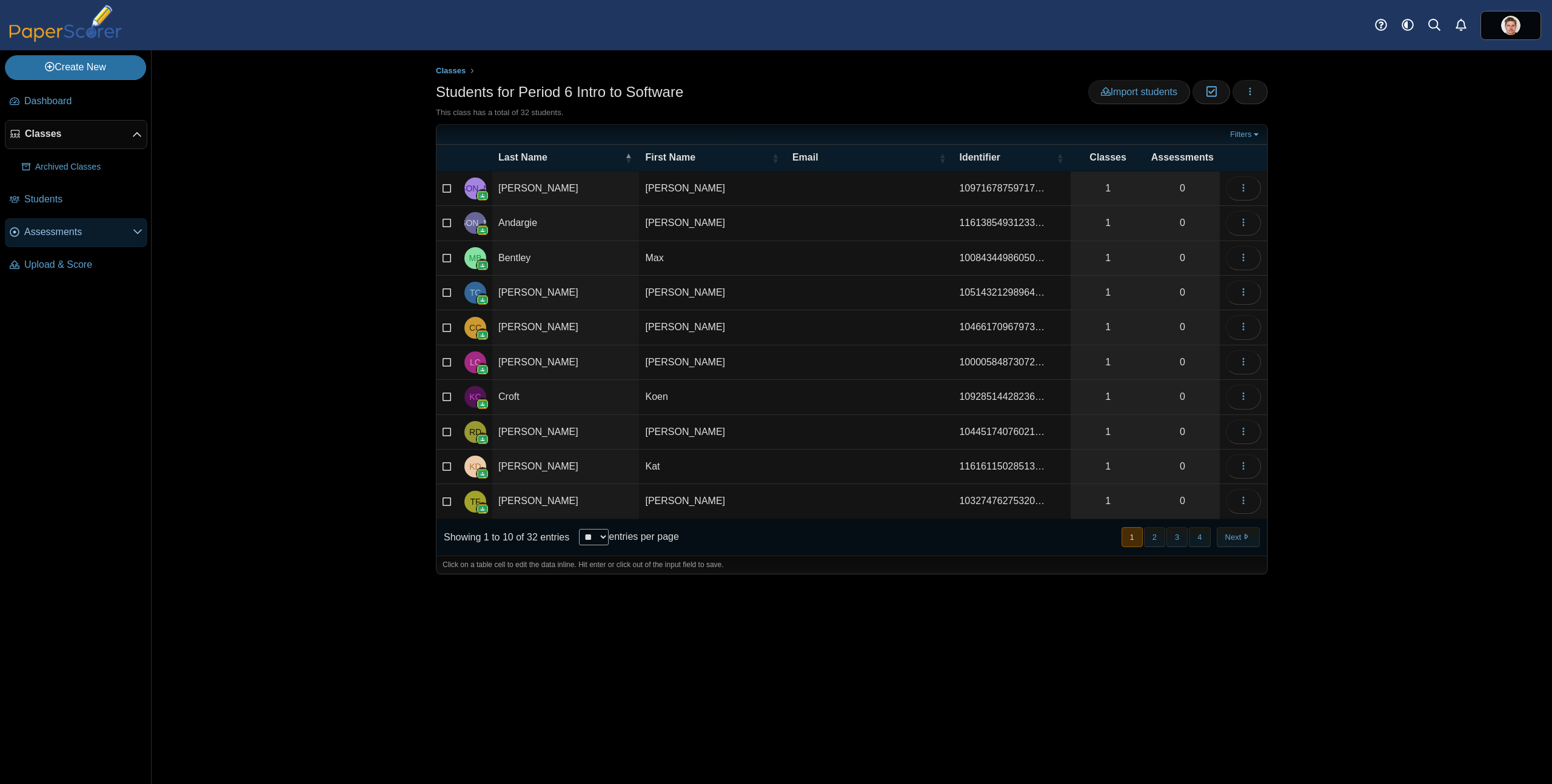
click at [60, 228] on span "Assessments" at bounding box center [78, 232] width 108 height 14
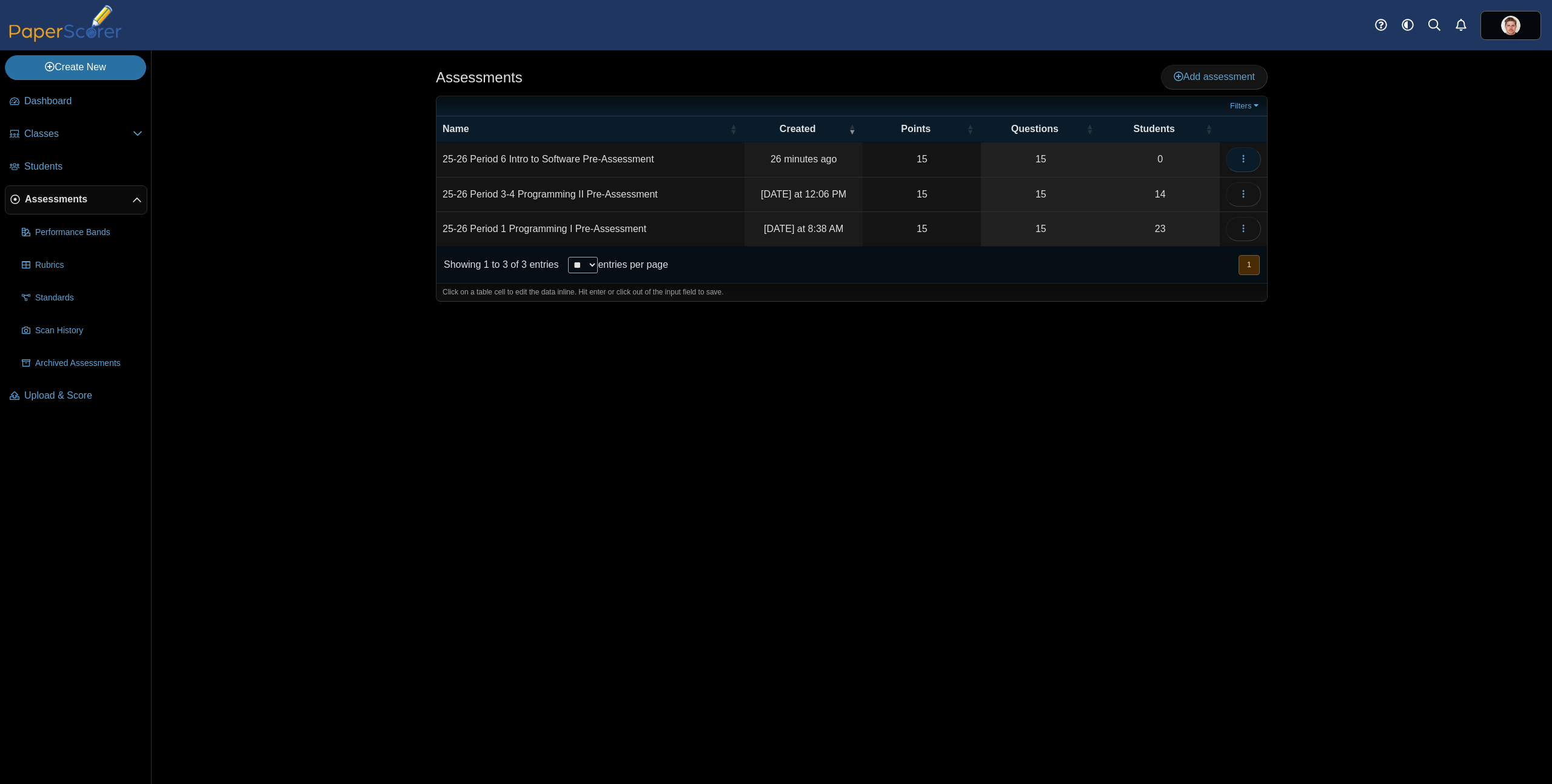
click at [1253, 160] on button "button" at bounding box center [1243, 159] width 35 height 24
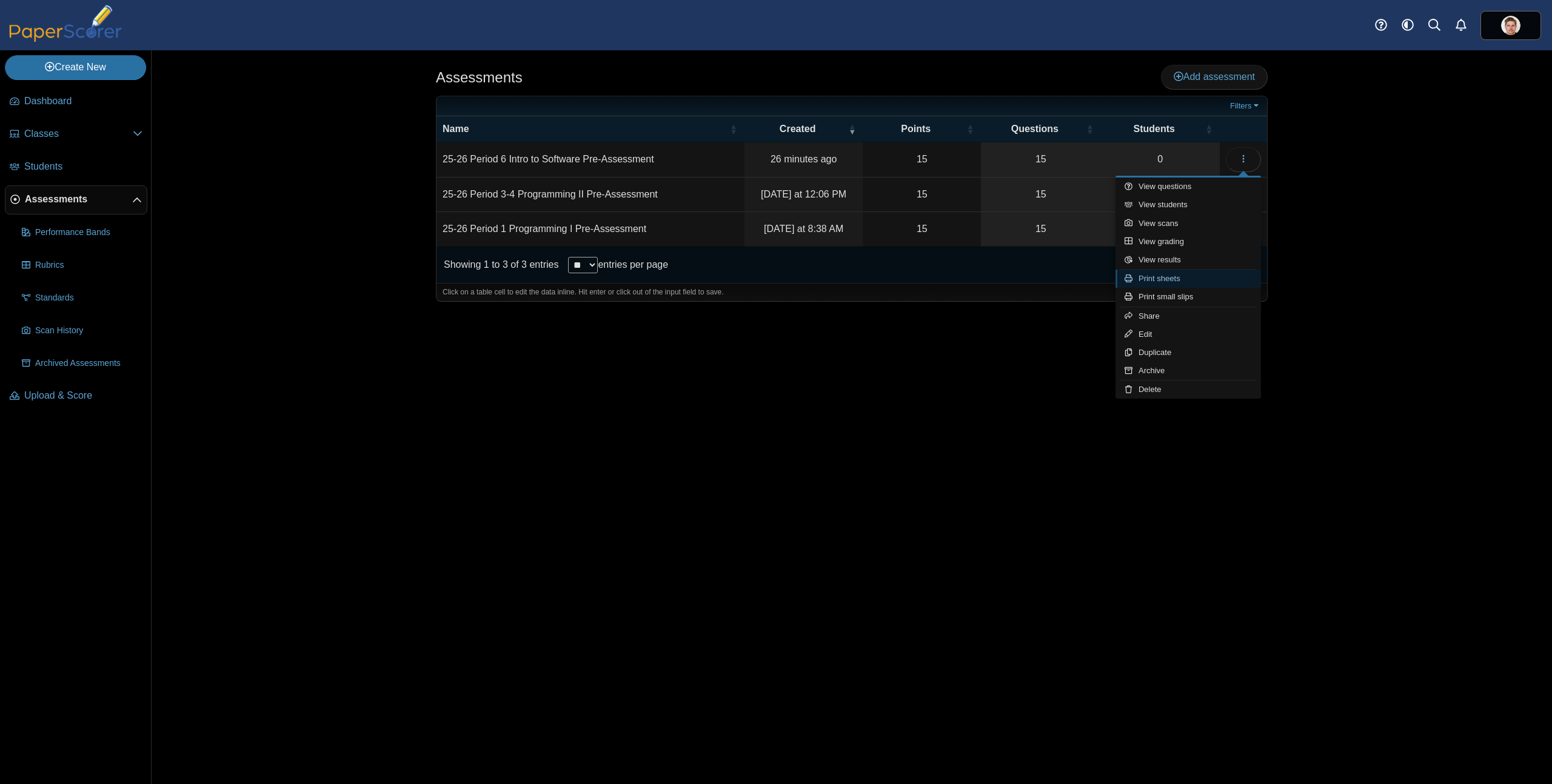
click at [1170, 280] on link "Print sheets" at bounding box center [1188, 279] width 146 height 18
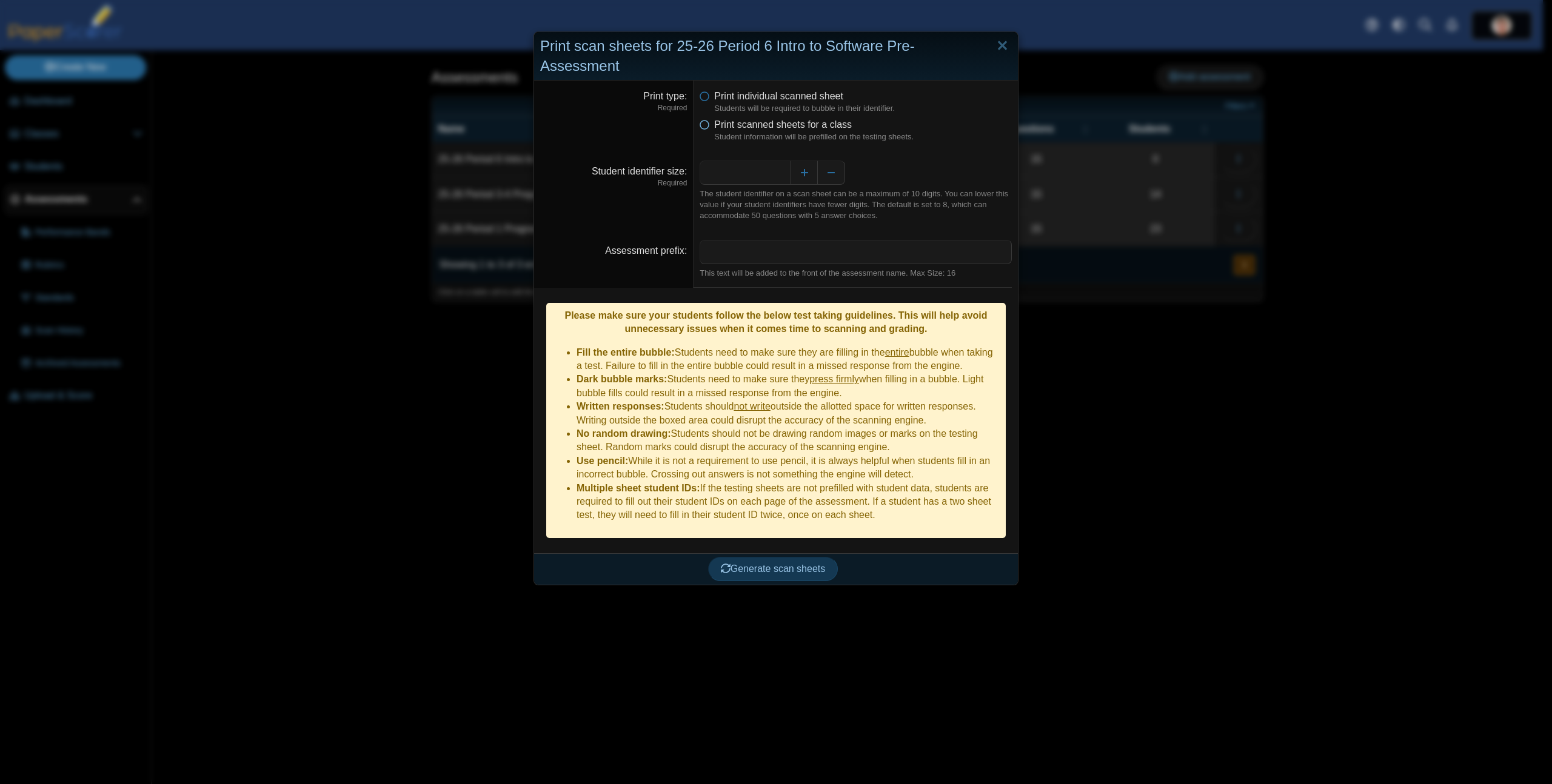
click at [699, 118] on icon at bounding box center [704, 122] width 10 height 8
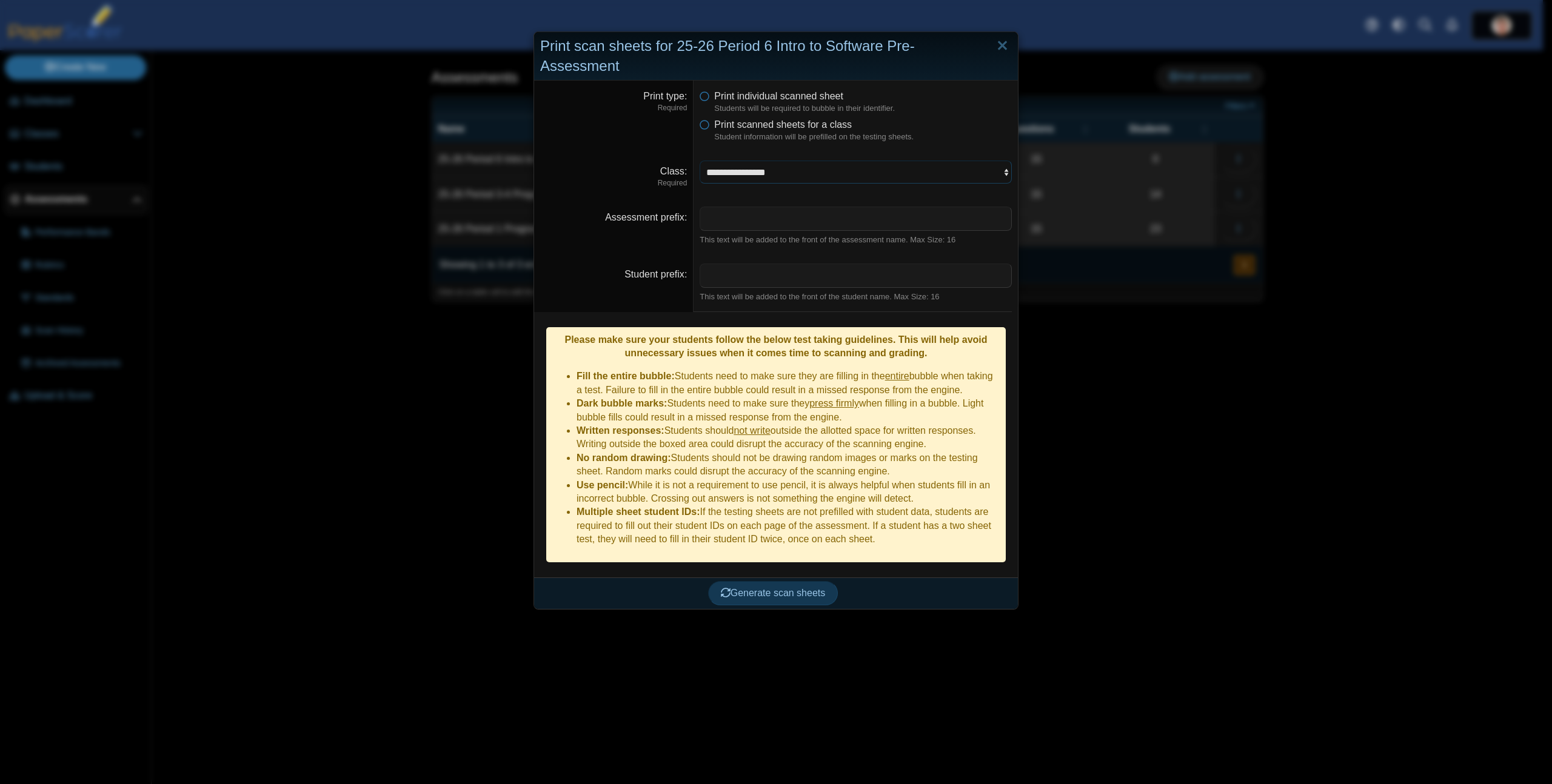
click at [821, 161] on select "**********" at bounding box center [856, 172] width 313 height 23
select select "**********"
click at [699, 161] on select "**********" at bounding box center [856, 172] width 313 height 23
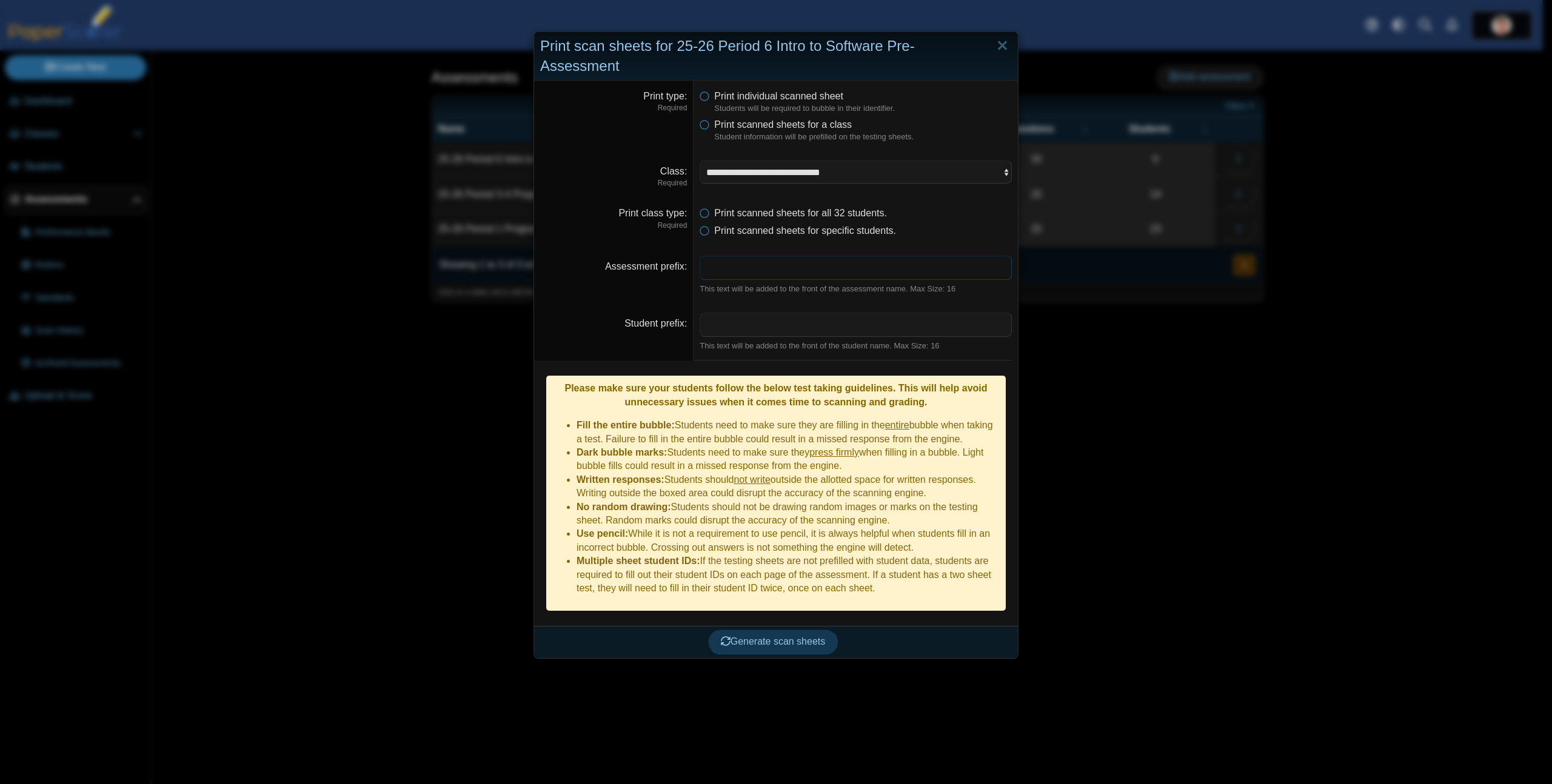
click at [785, 256] on input "Assessment prefix" at bounding box center [856, 268] width 313 height 24
click at [755, 312] on input "Student prefix" at bounding box center [856, 324] width 313 height 24
click at [702, 225] on icon at bounding box center [704, 228] width 10 height 8
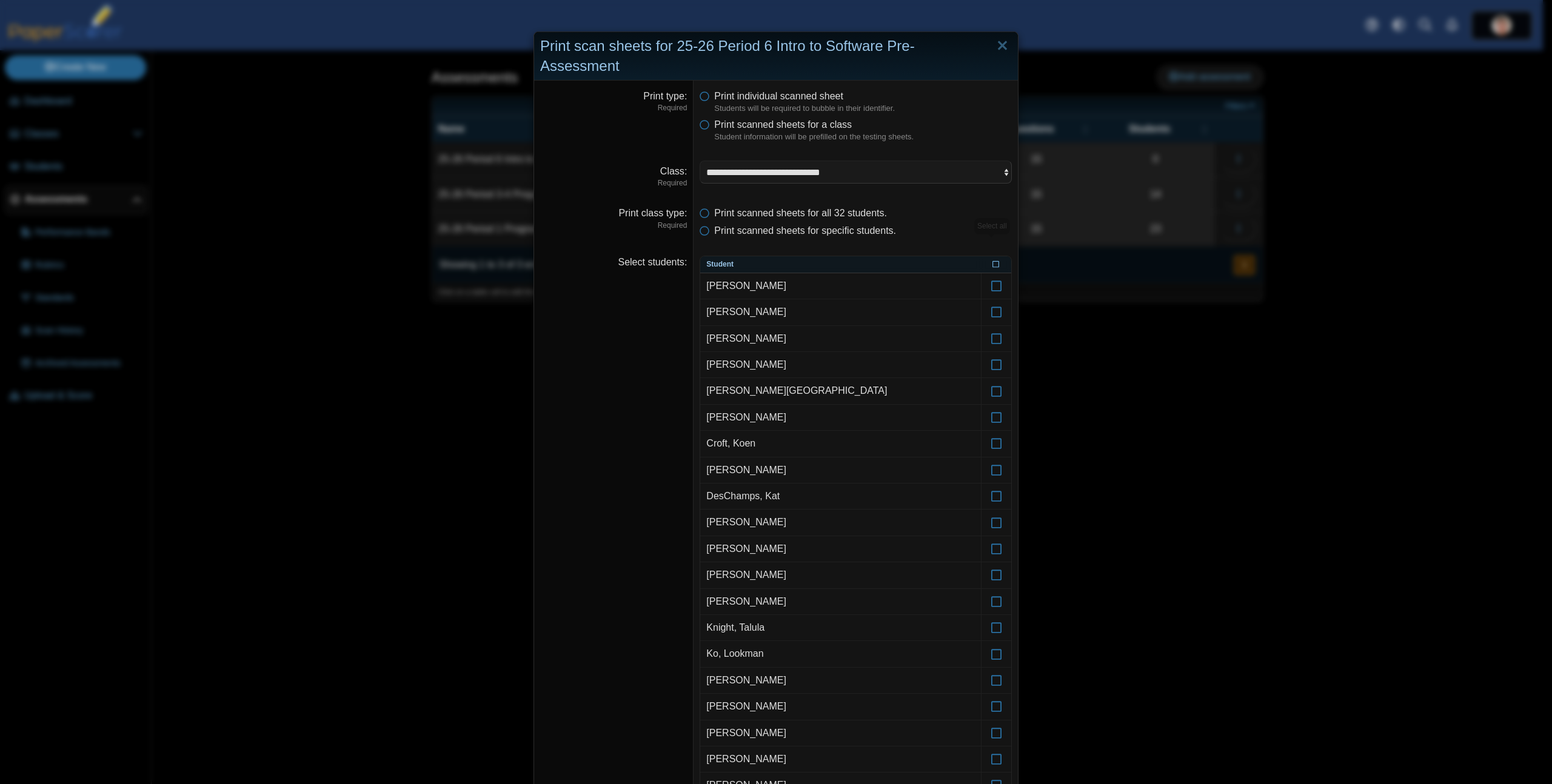
click at [992, 260] on icon at bounding box center [996, 263] width 8 height 7
click at [991, 670] on icon at bounding box center [997, 675] width 12 height 11
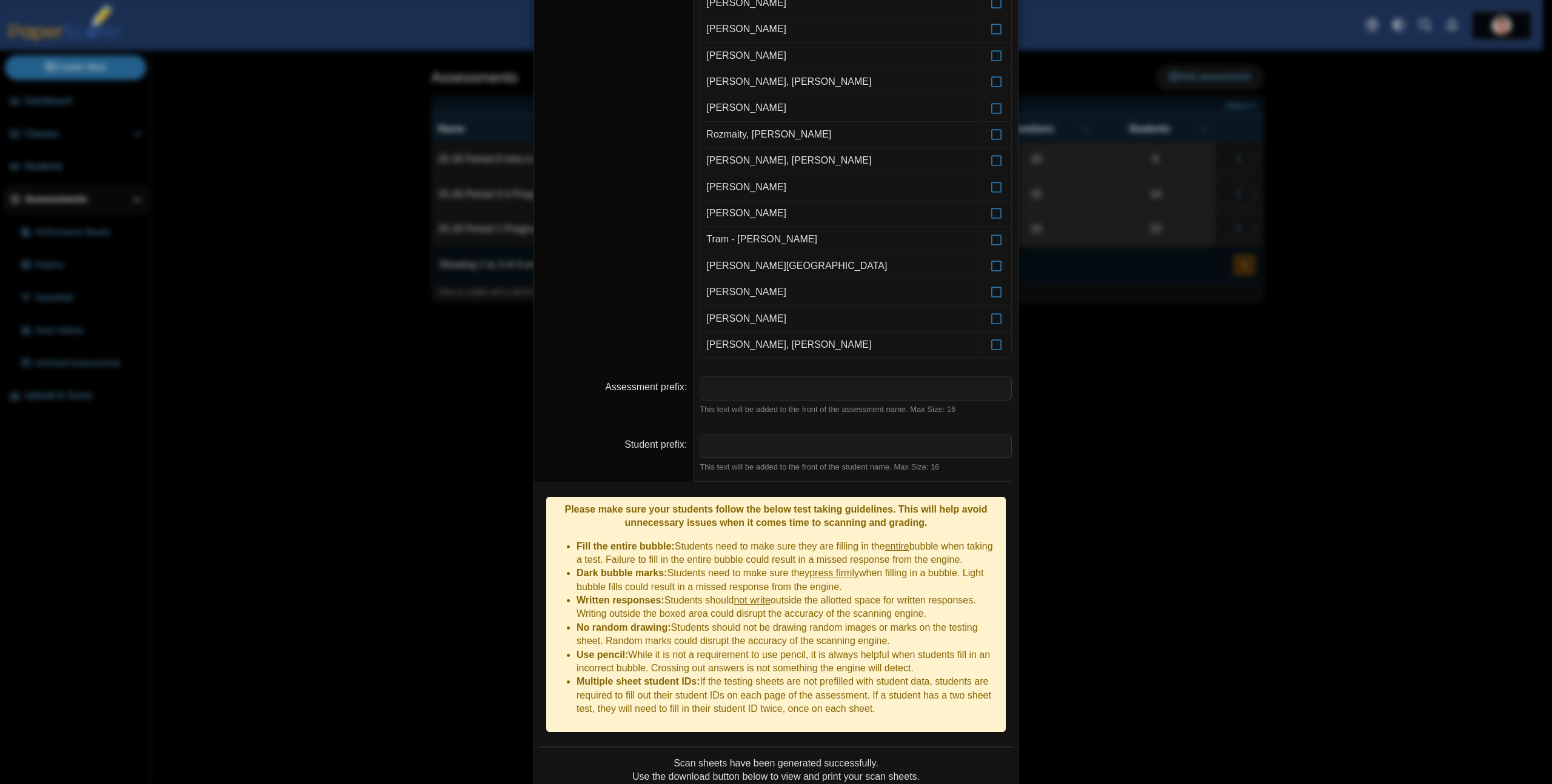
scroll to position [816, 0]
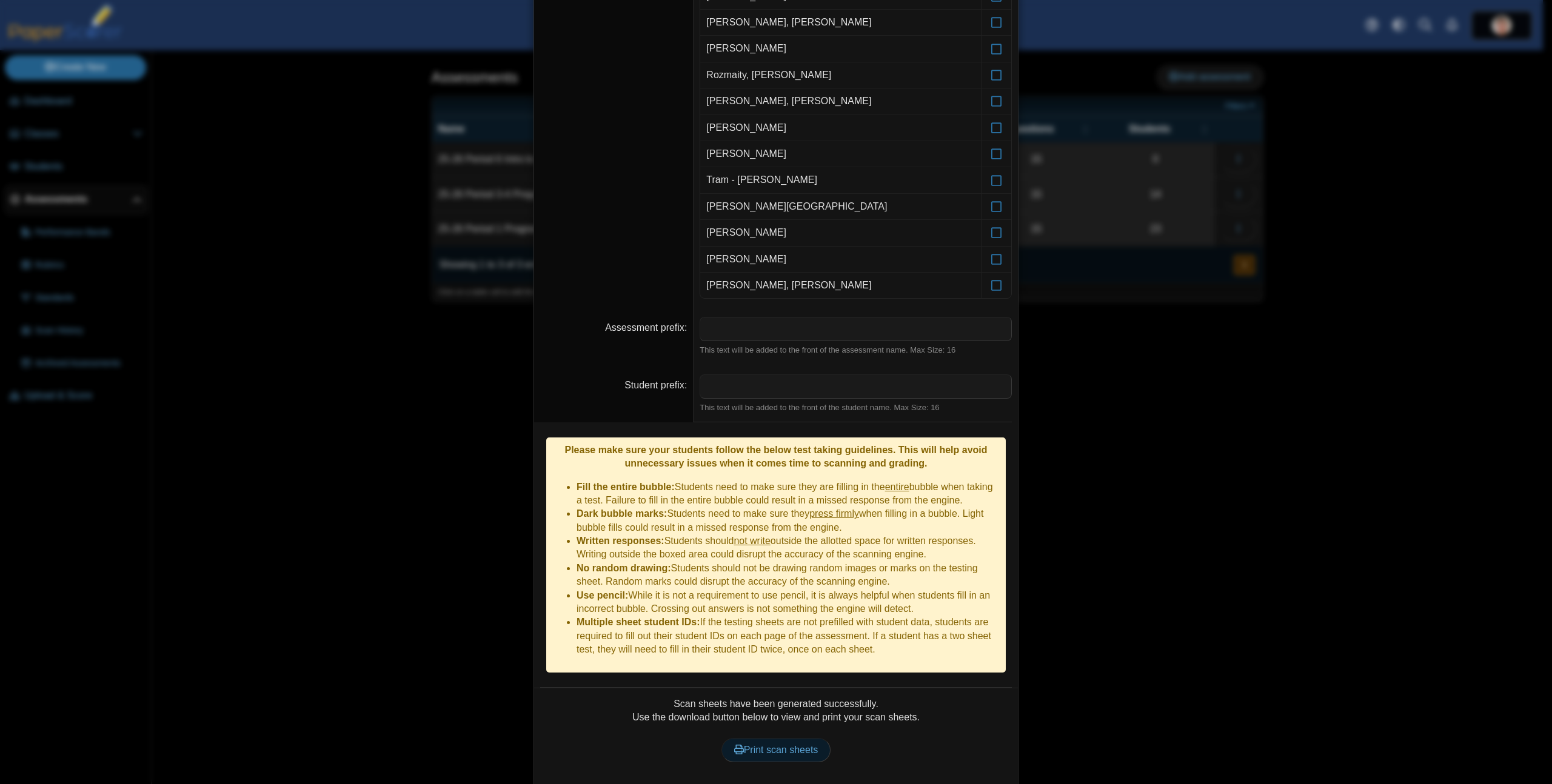
click at [790, 745] on span "Print scan sheets" at bounding box center [776, 750] width 84 height 11
